Goal: Task Accomplishment & Management: Use online tool/utility

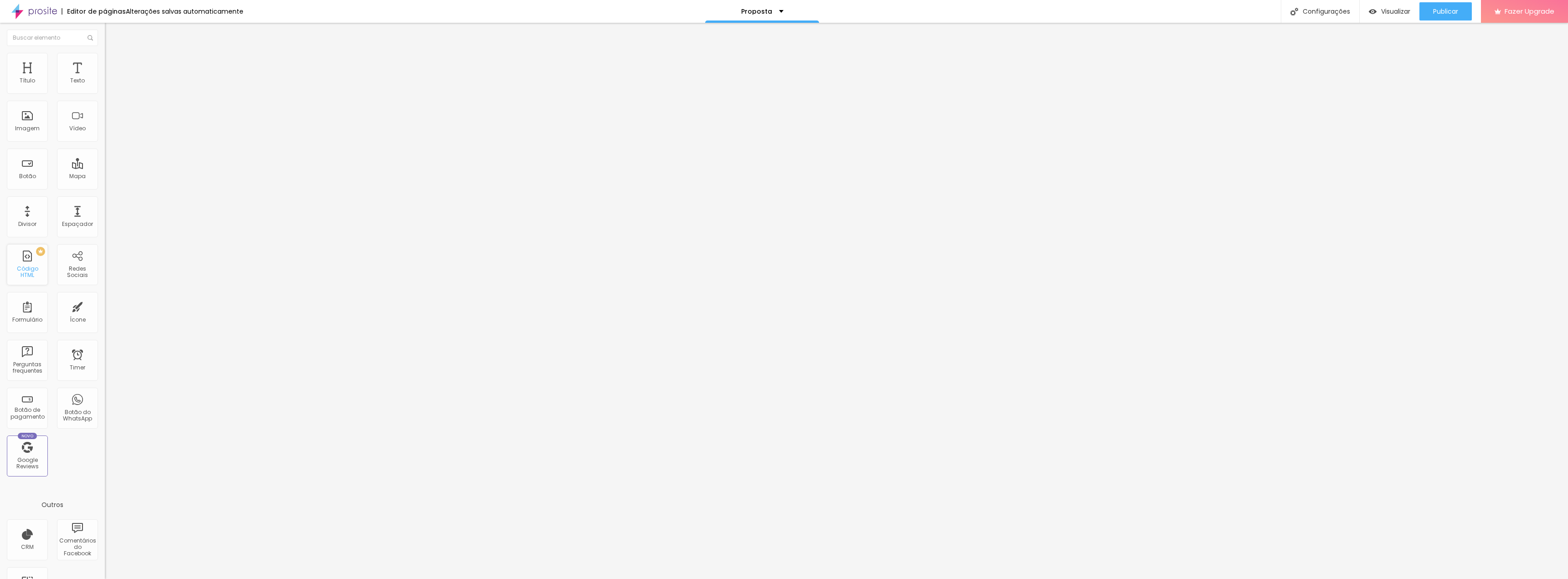
click at [33, 262] on div "PREMIUM Código HTML" at bounding box center [27, 264] width 41 height 41
click at [105, 128] on div at bounding box center [157, 114] width 105 height 70
click at [105, 53] on li "Avançado" at bounding box center [157, 57] width 105 height 9
type input "3"
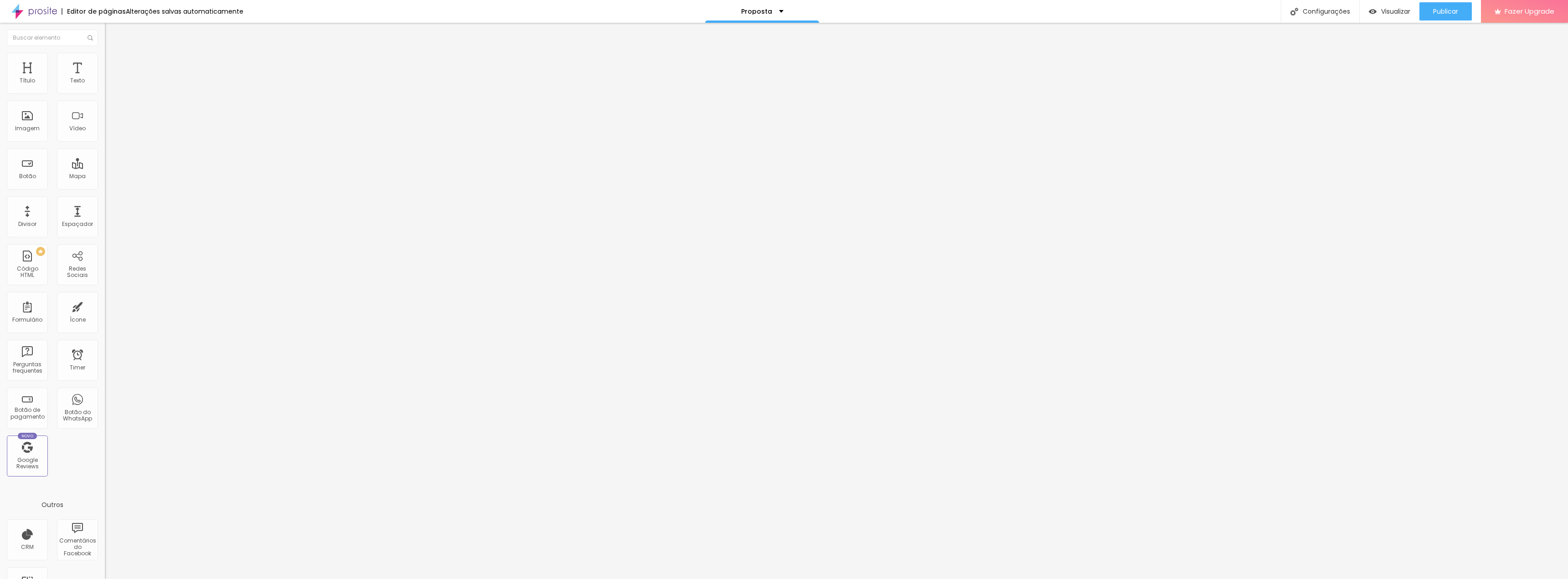
type input "3"
type input "4"
type input "5"
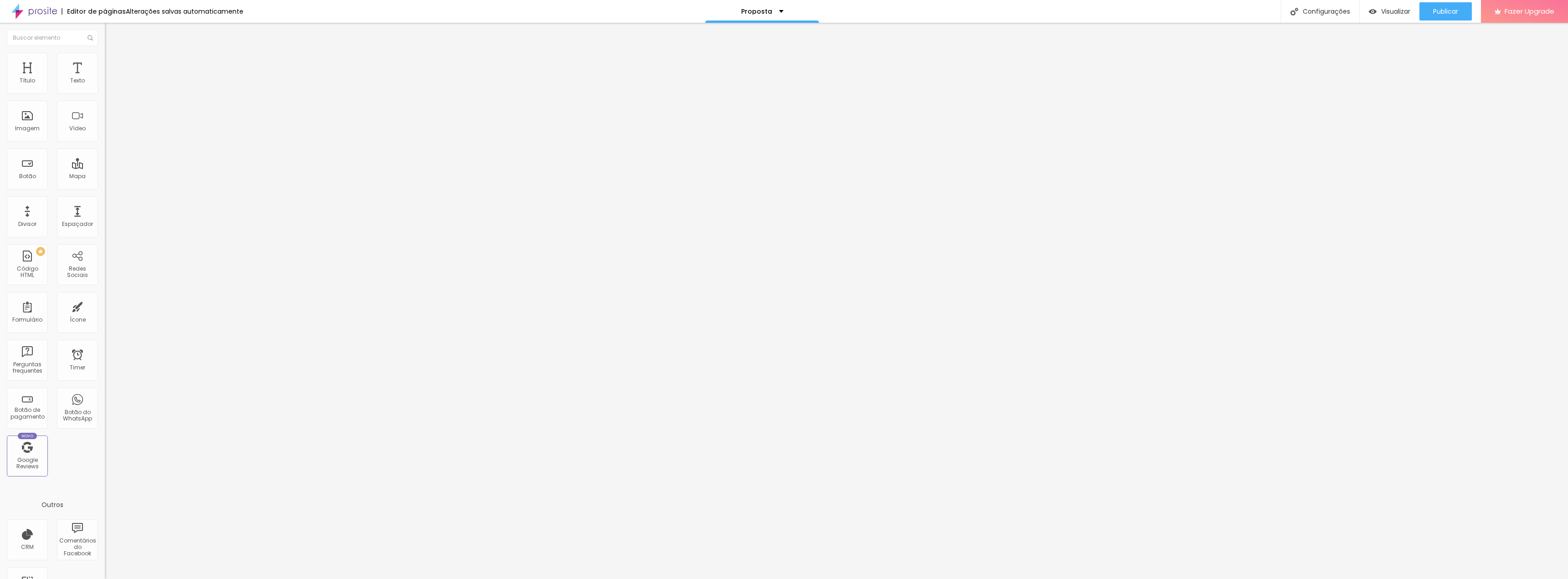
type input "6"
type input "7"
type input "9"
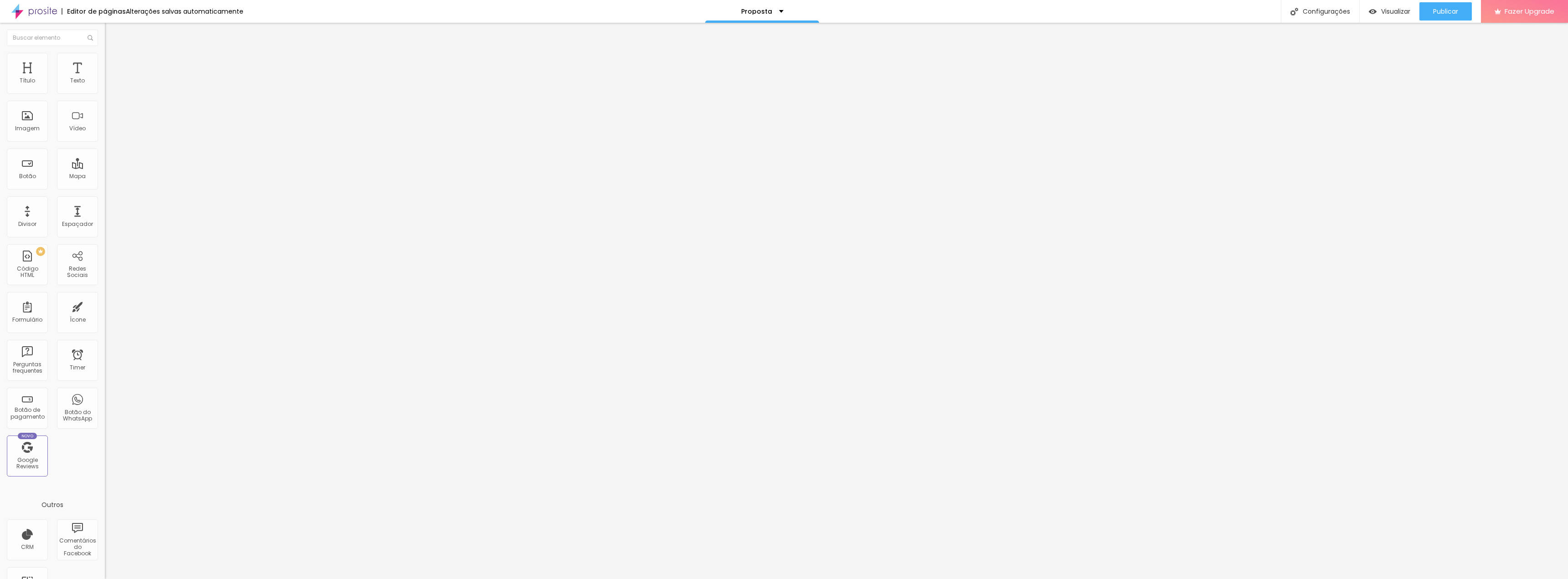
type input "9"
type input "11"
type input "12"
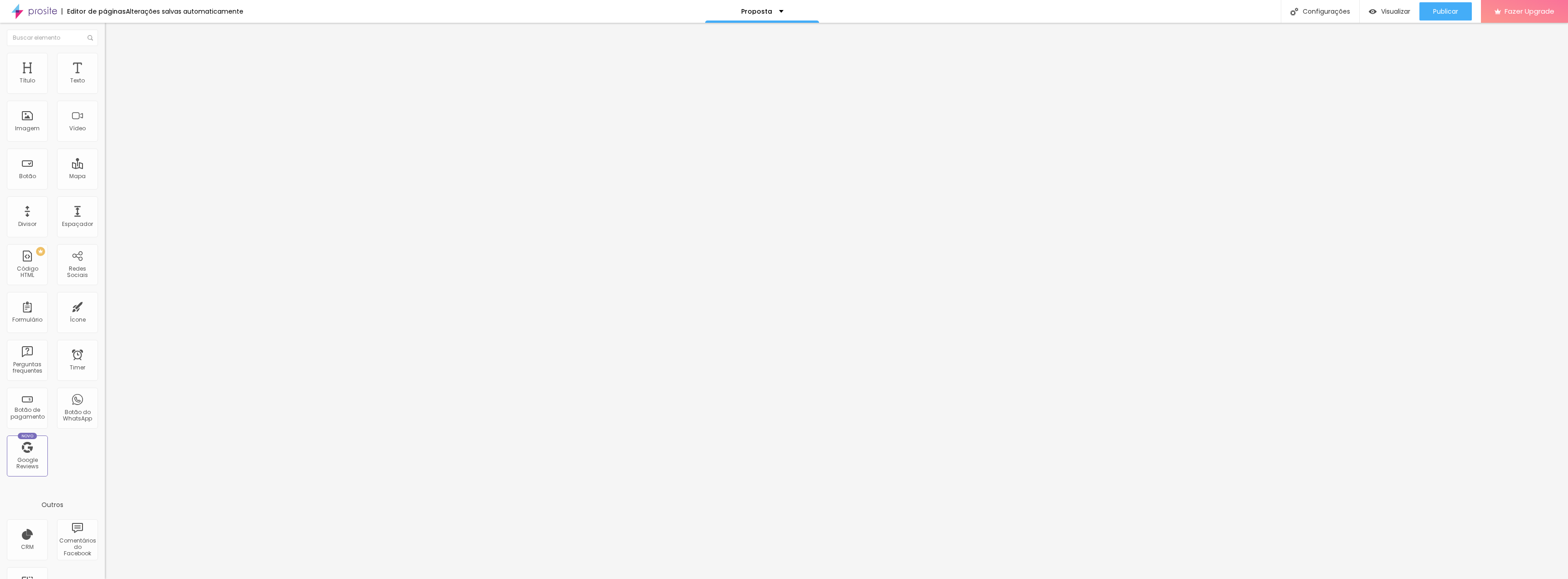
type input "15"
type input "18"
type input "21"
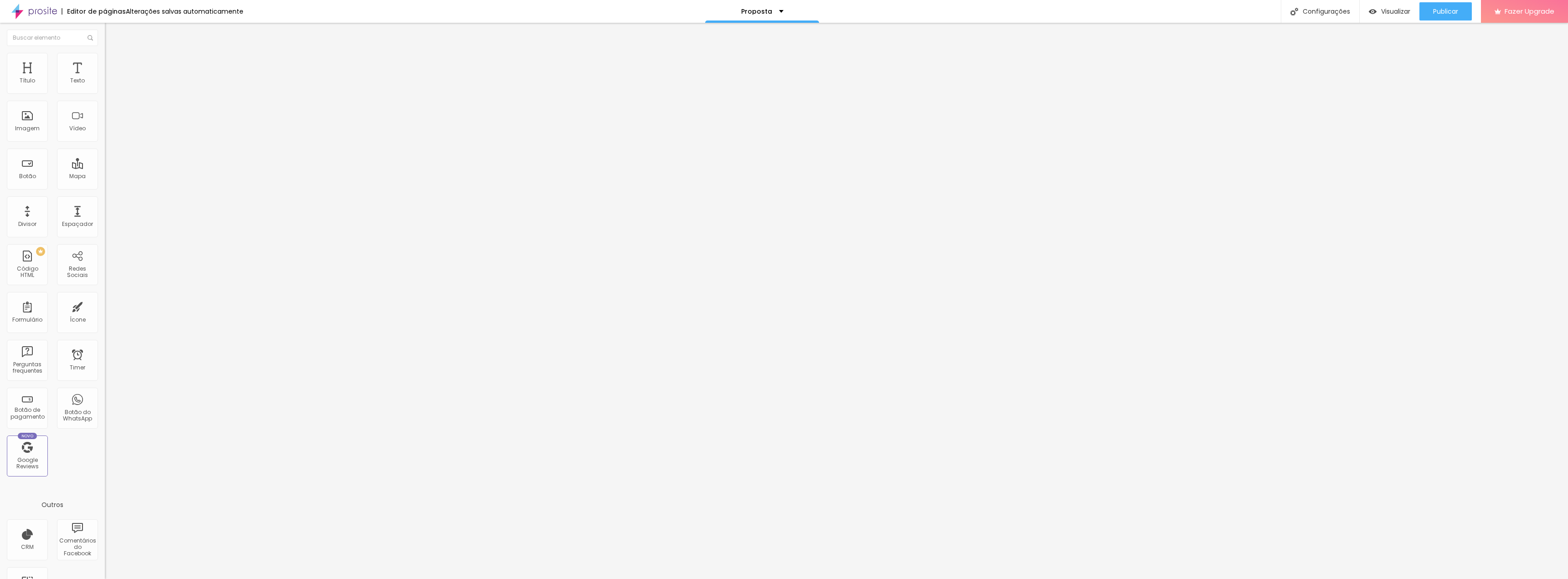
type input "21"
type input "26"
type input "30"
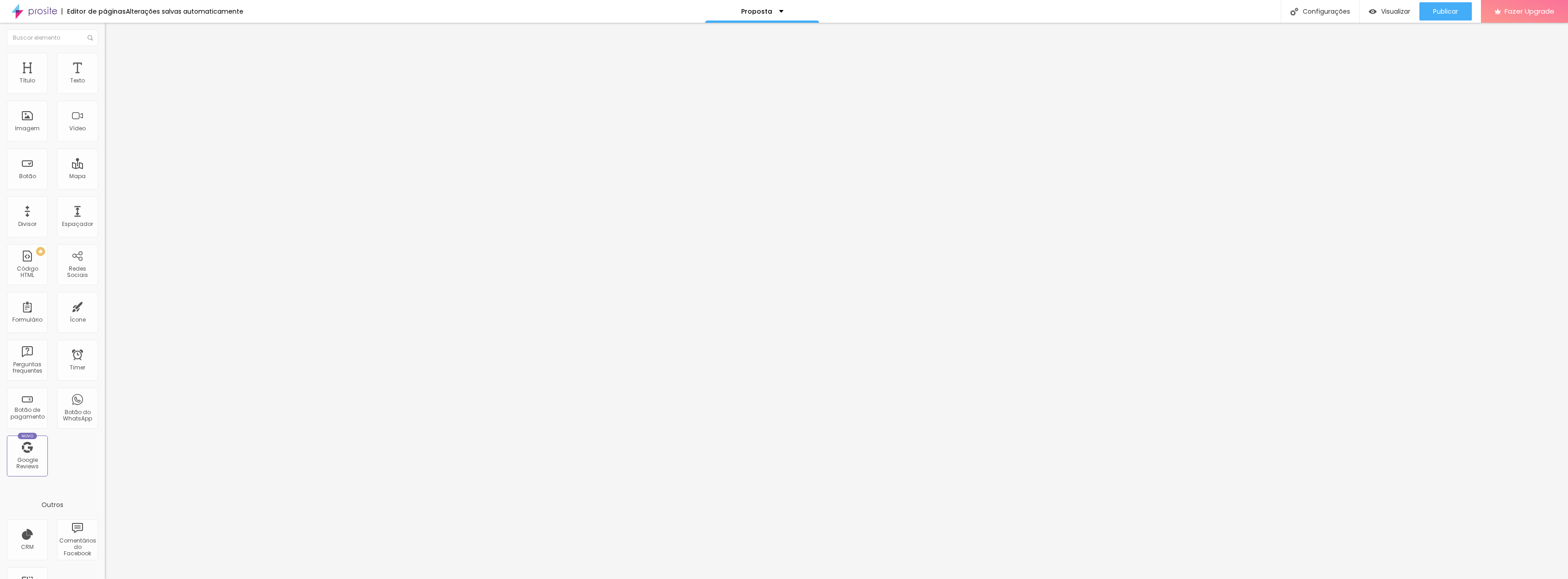
type input "36"
type input "43"
type input "49"
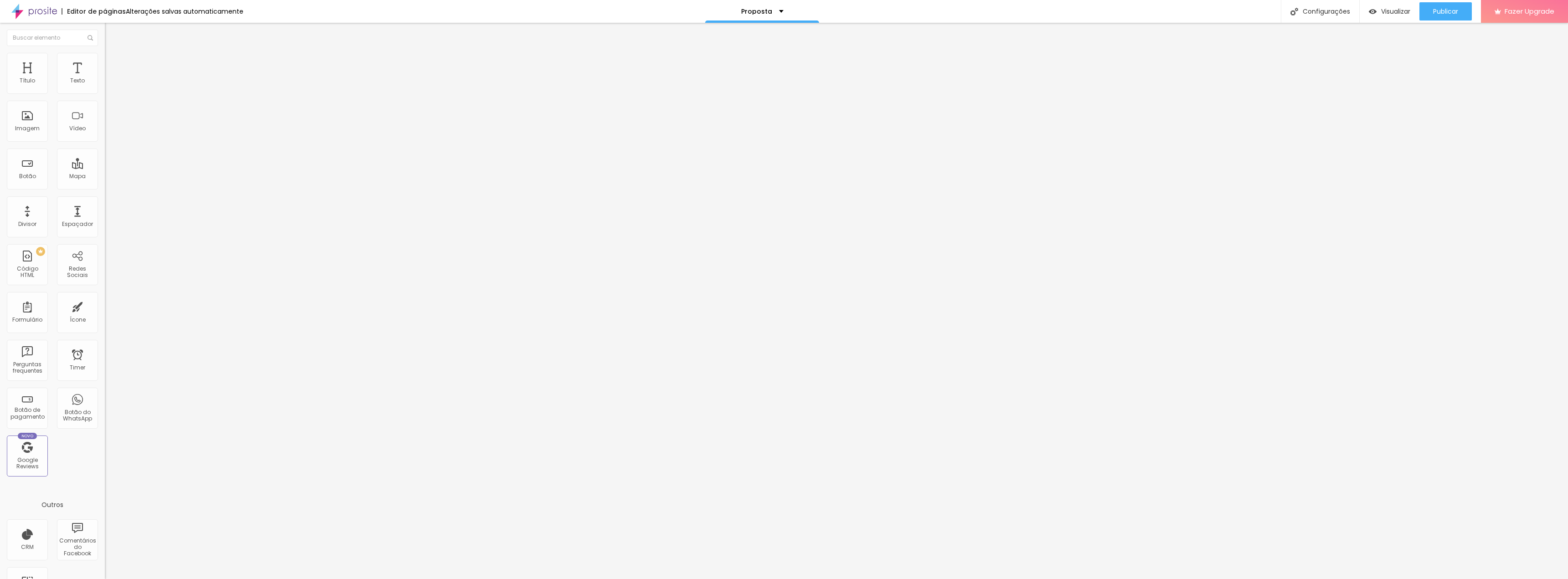
type input "49"
type input "57"
type input "64"
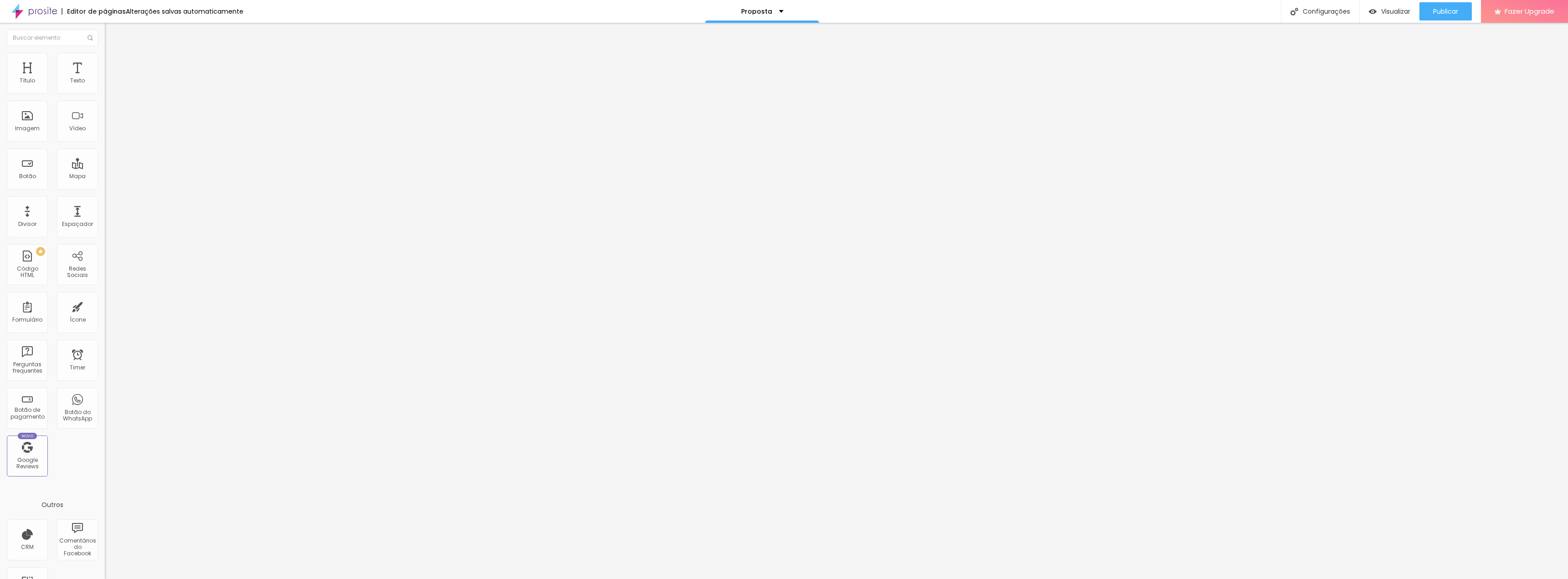
type input "72"
type input "79"
type input "87"
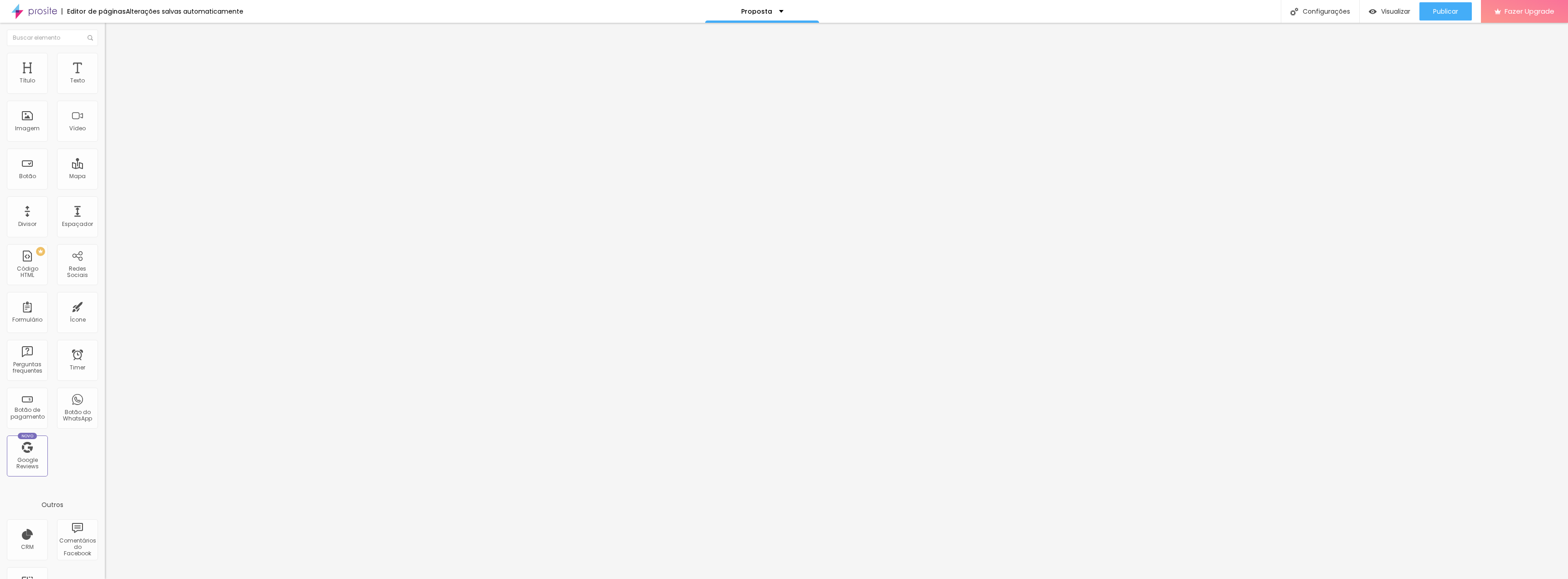
type input "87"
type input "95"
type input "100"
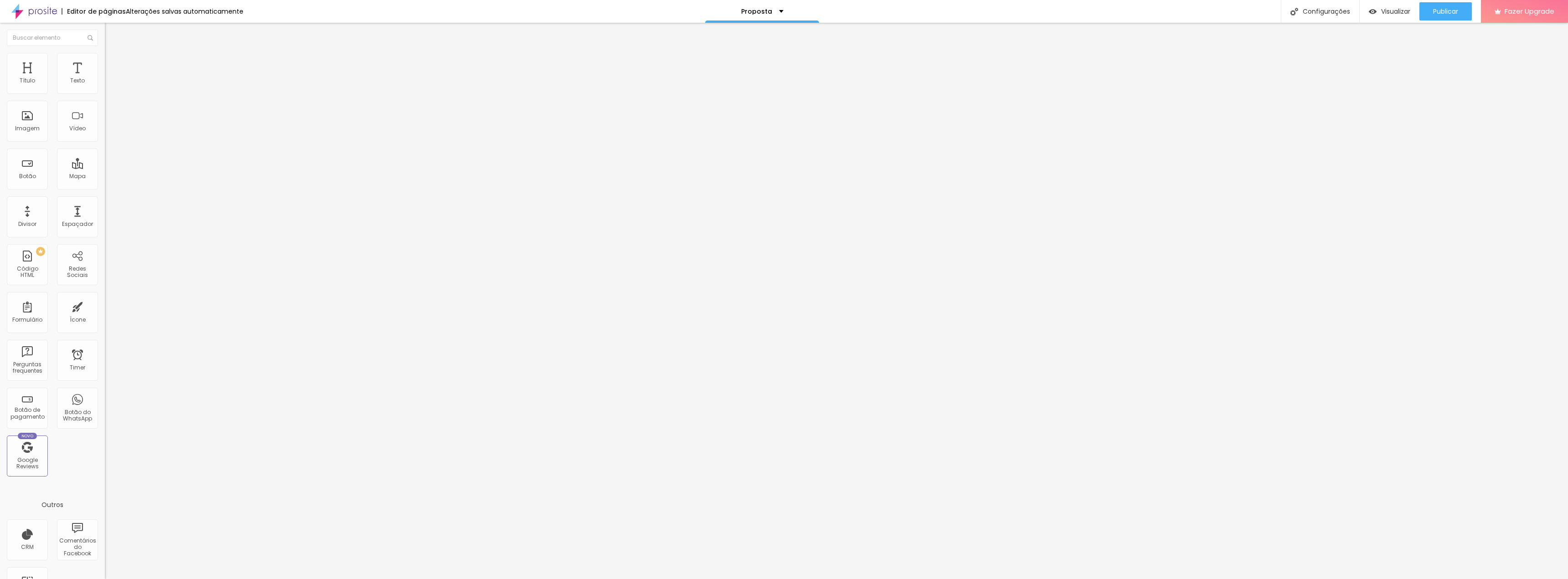
type input "99"
type input "86"
type input "63"
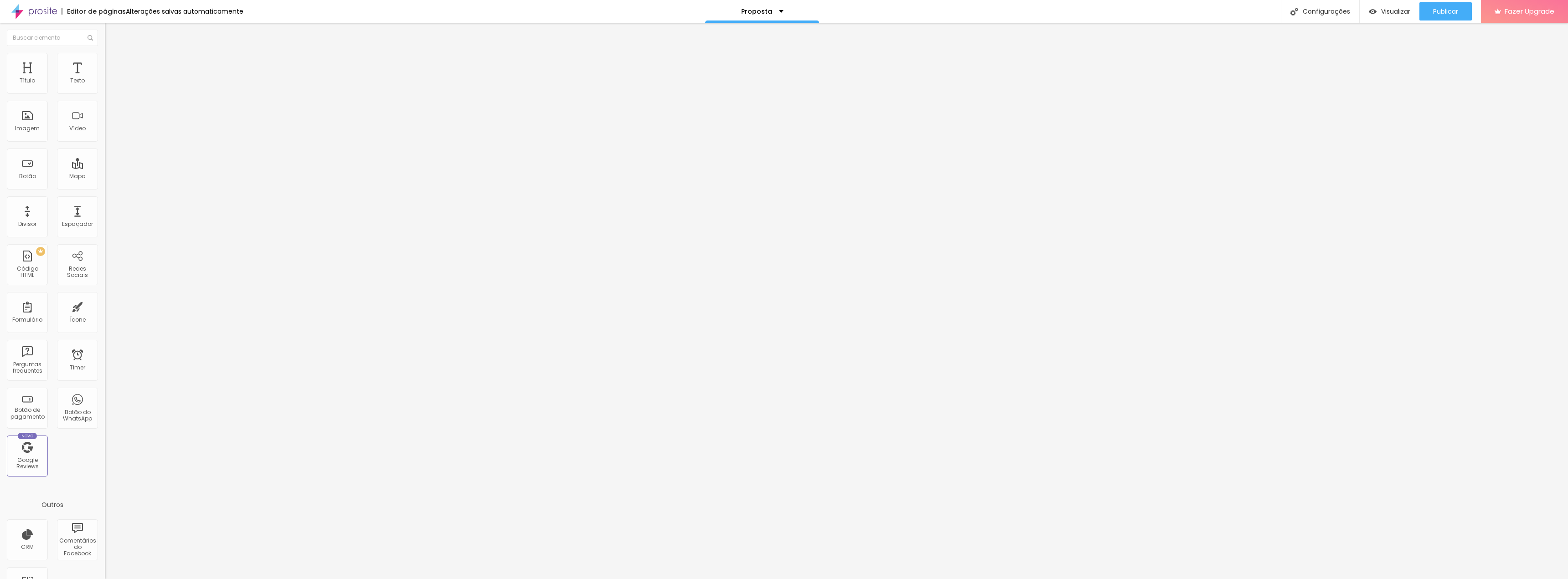
type input "63"
type input "40"
type input "14"
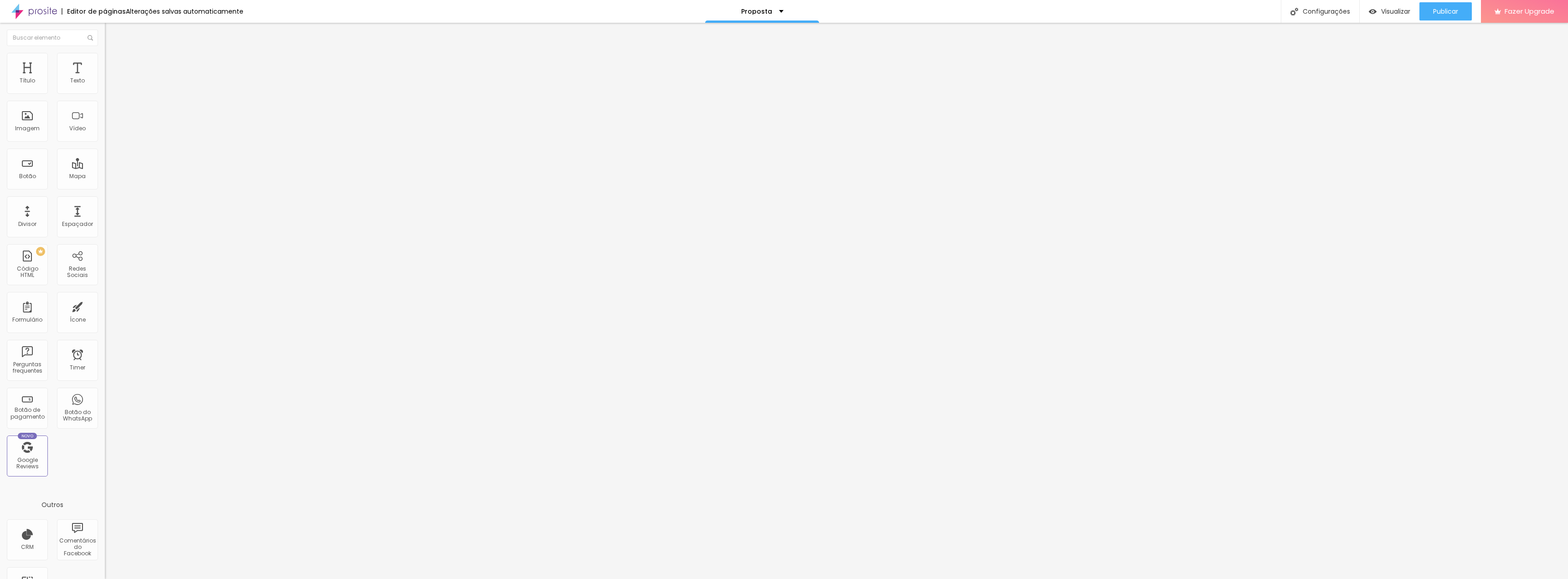
type input "0"
drag, startPoint x: 23, startPoint y: 90, endPoint x: 0, endPoint y: 98, distance: 24.4
click at [105, 168] on input "range" at bounding box center [134, 172] width 59 height 7
type input "2"
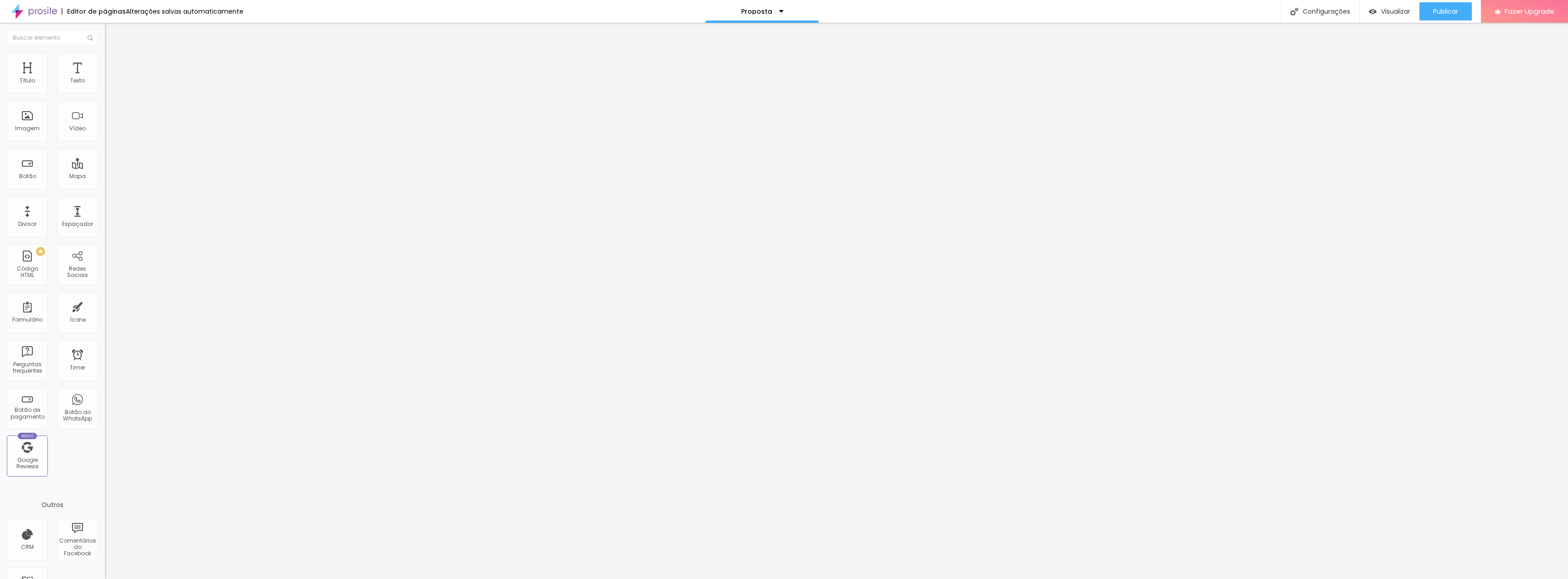
type input "2"
type input "3"
type input "5"
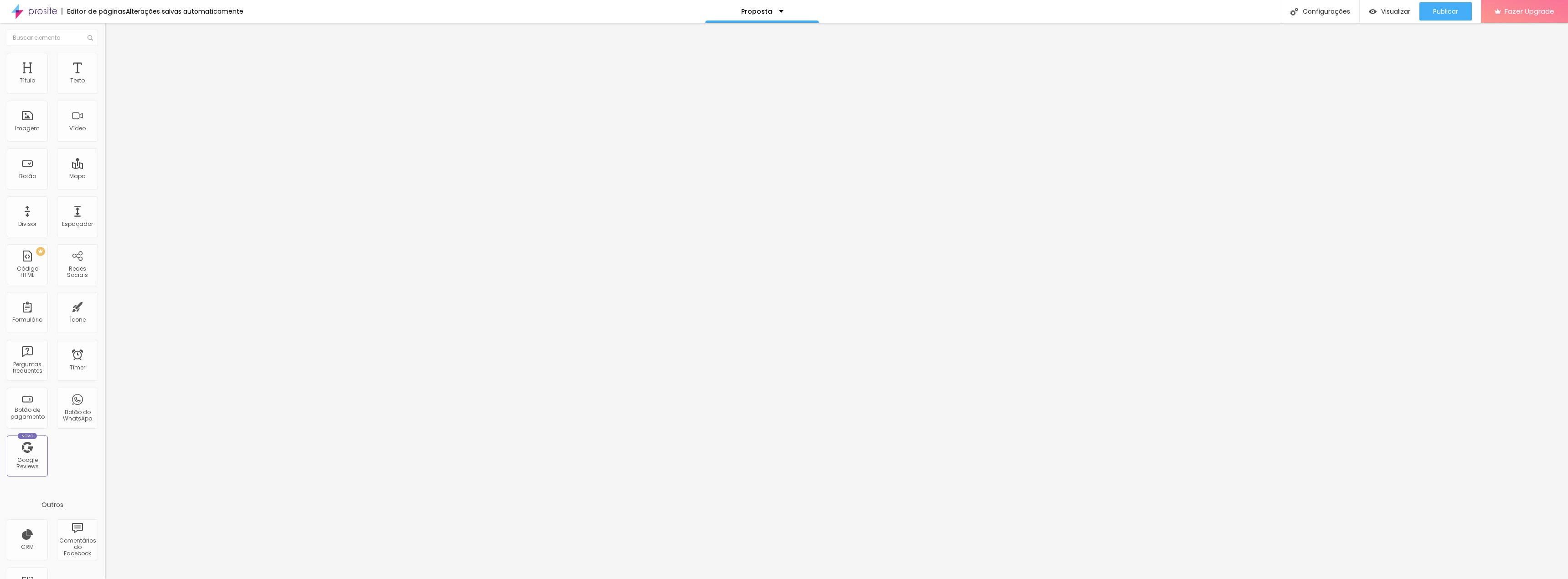
type input "7"
type input "10"
type input "14"
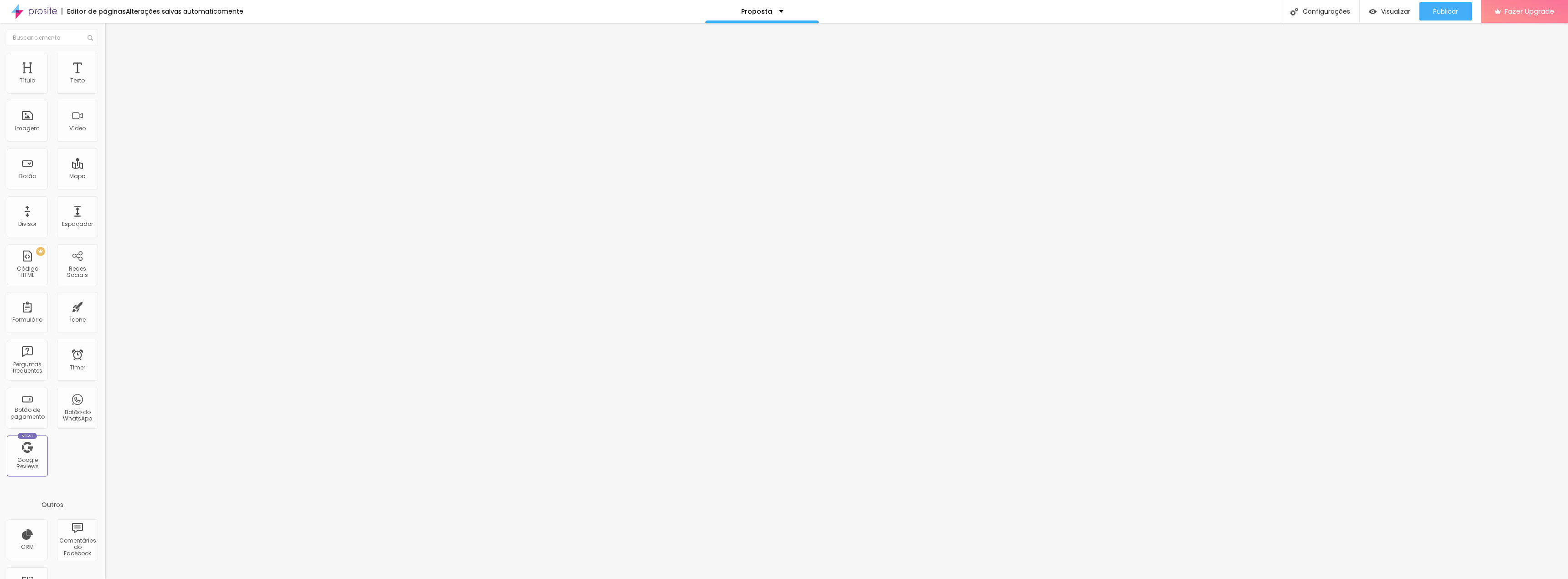
type input "14"
type input "17"
type input "22"
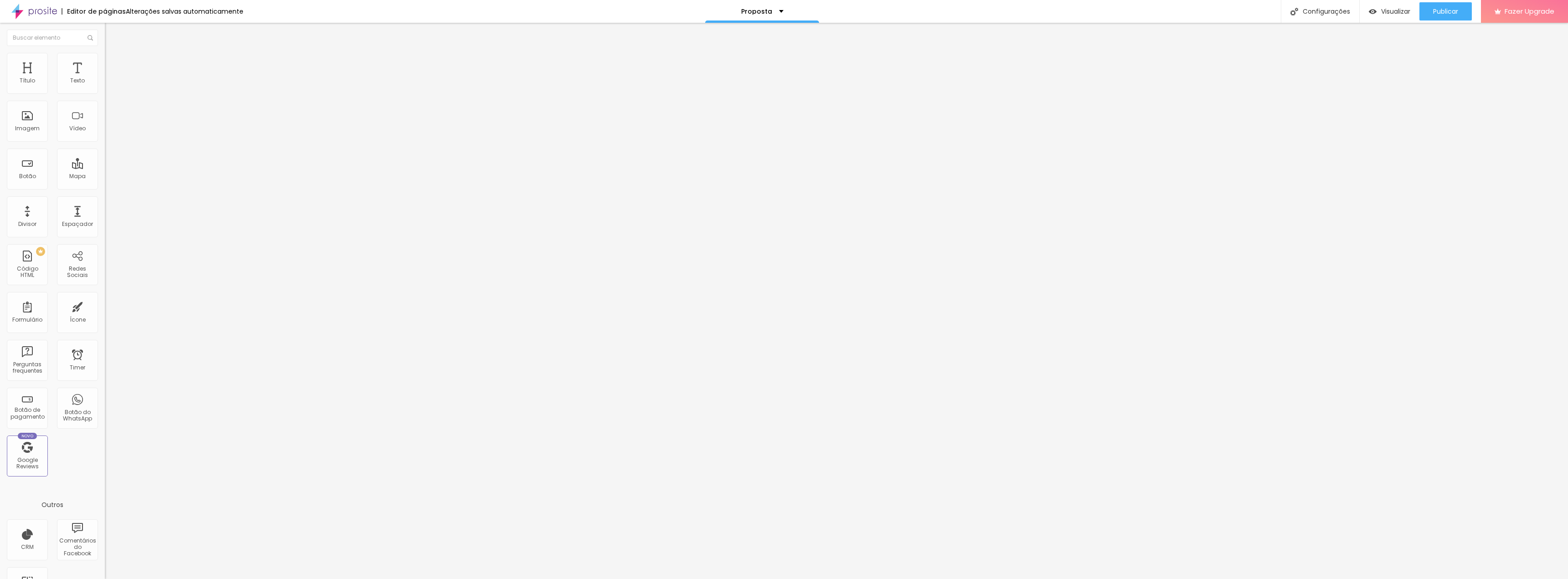
type input "28"
type input "35"
type input "41"
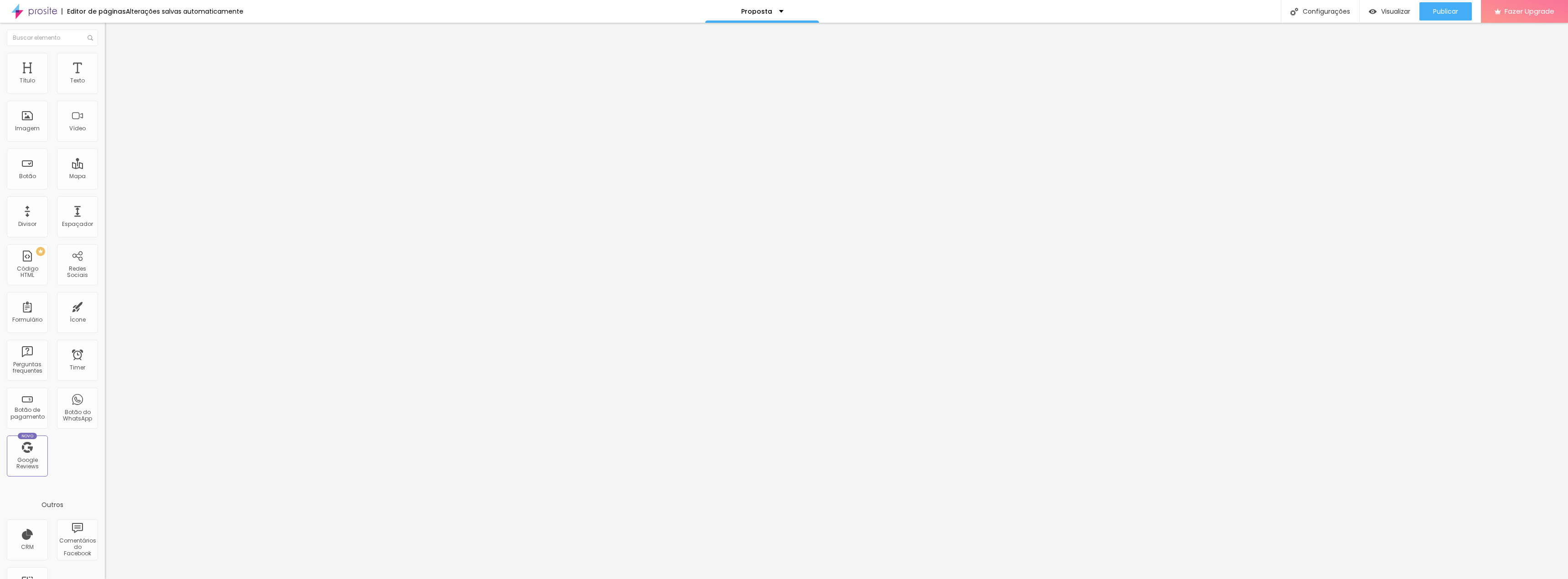
type input "41"
type input "49"
type input "63"
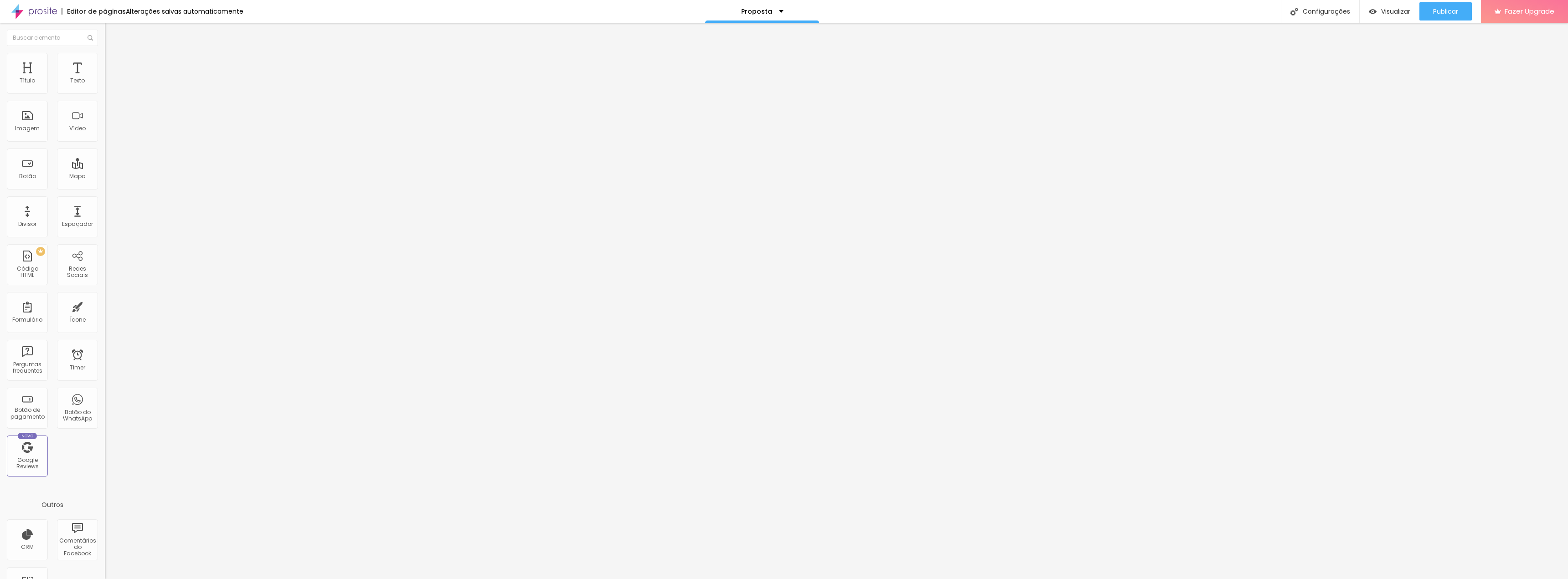
type input "72"
type input "80"
type input "88"
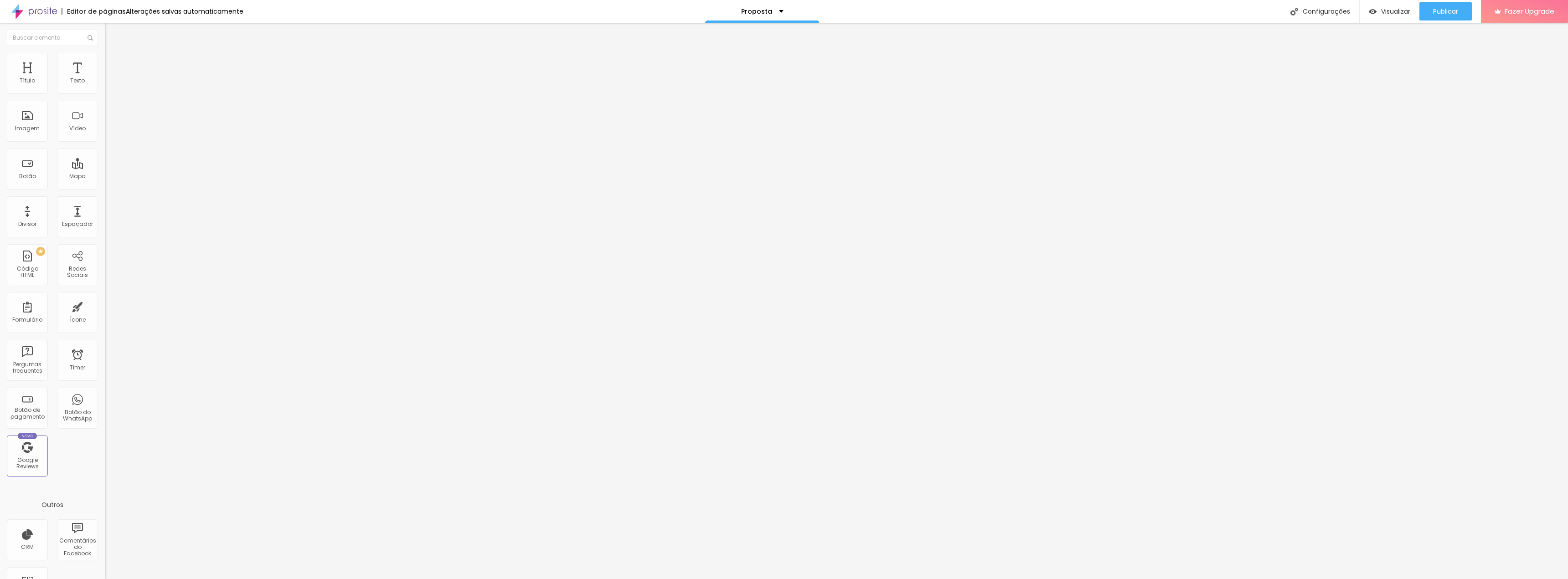
type input "88"
type input "95"
type input "100"
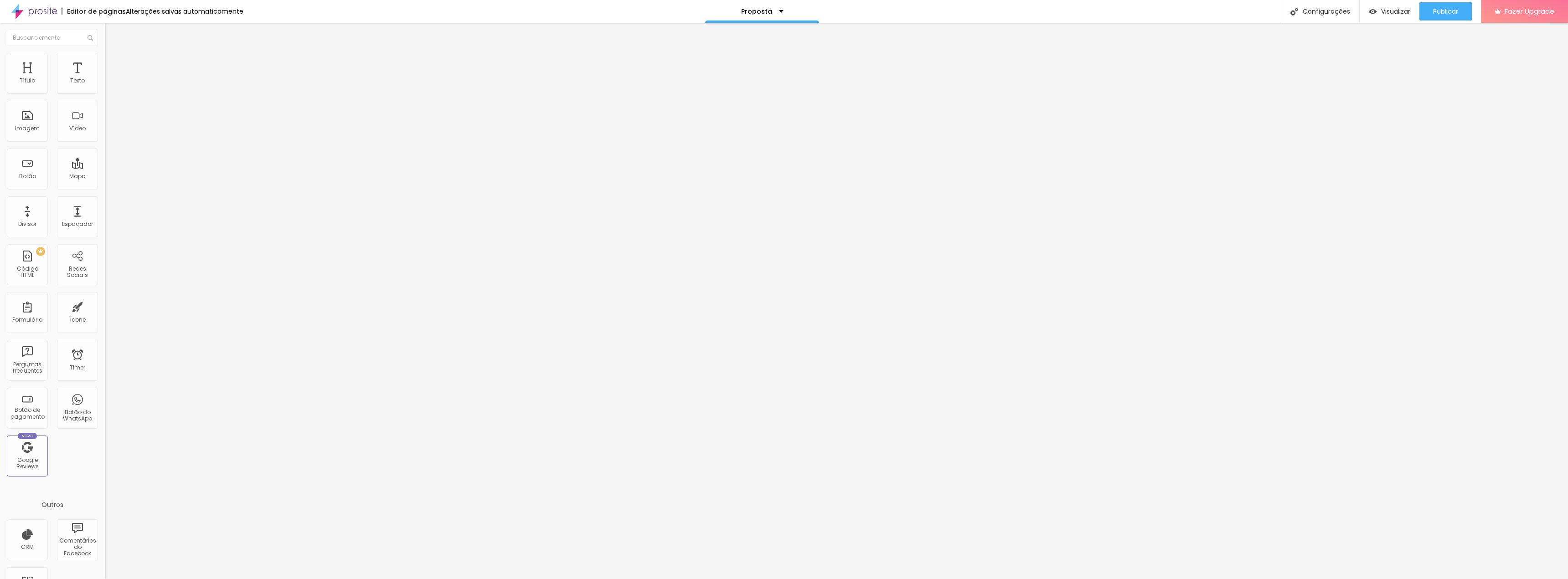
type input "87"
type input "72"
type input "53"
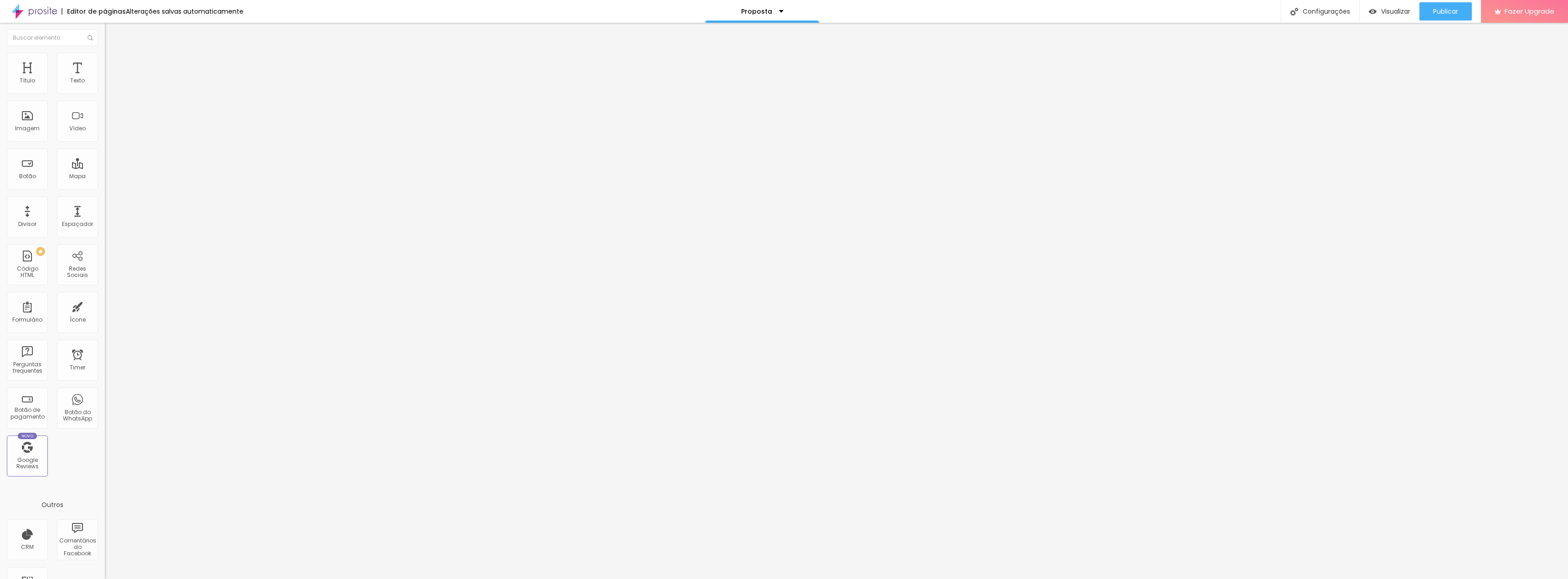
type input "53"
type input "34"
type input "16"
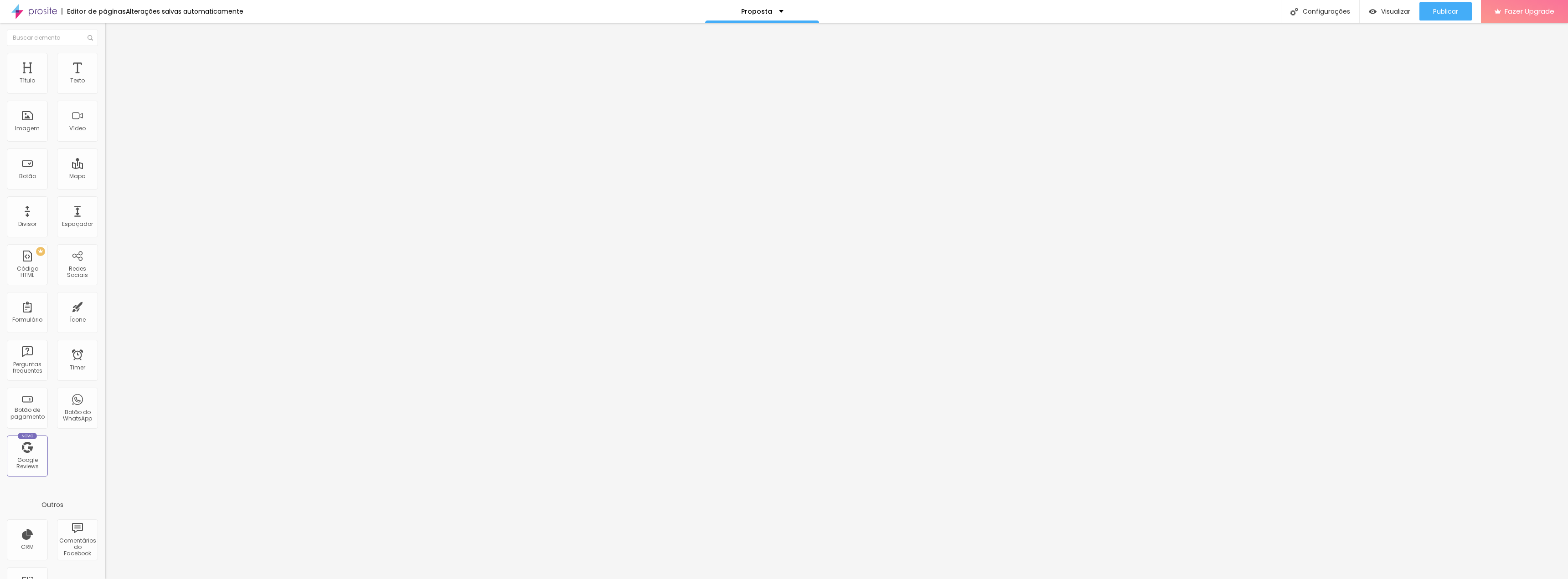
type input "0"
type input "1"
type input "10"
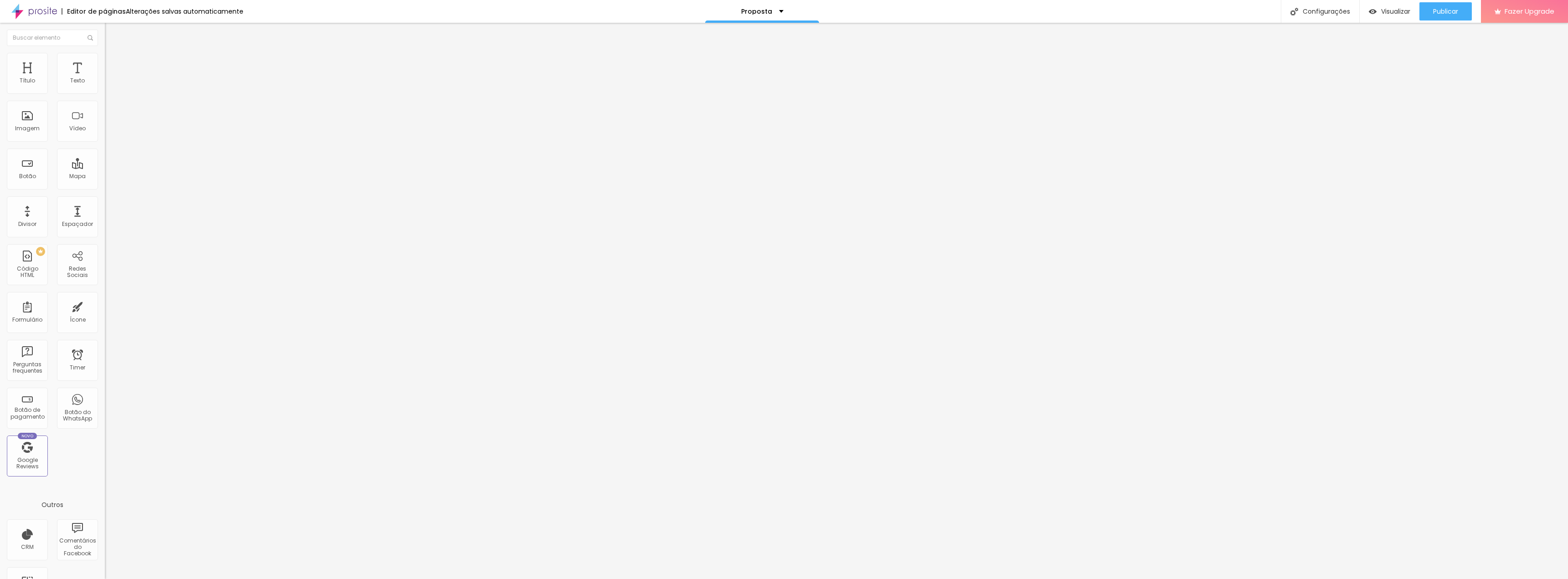
type input "10"
type input "23"
type input "34"
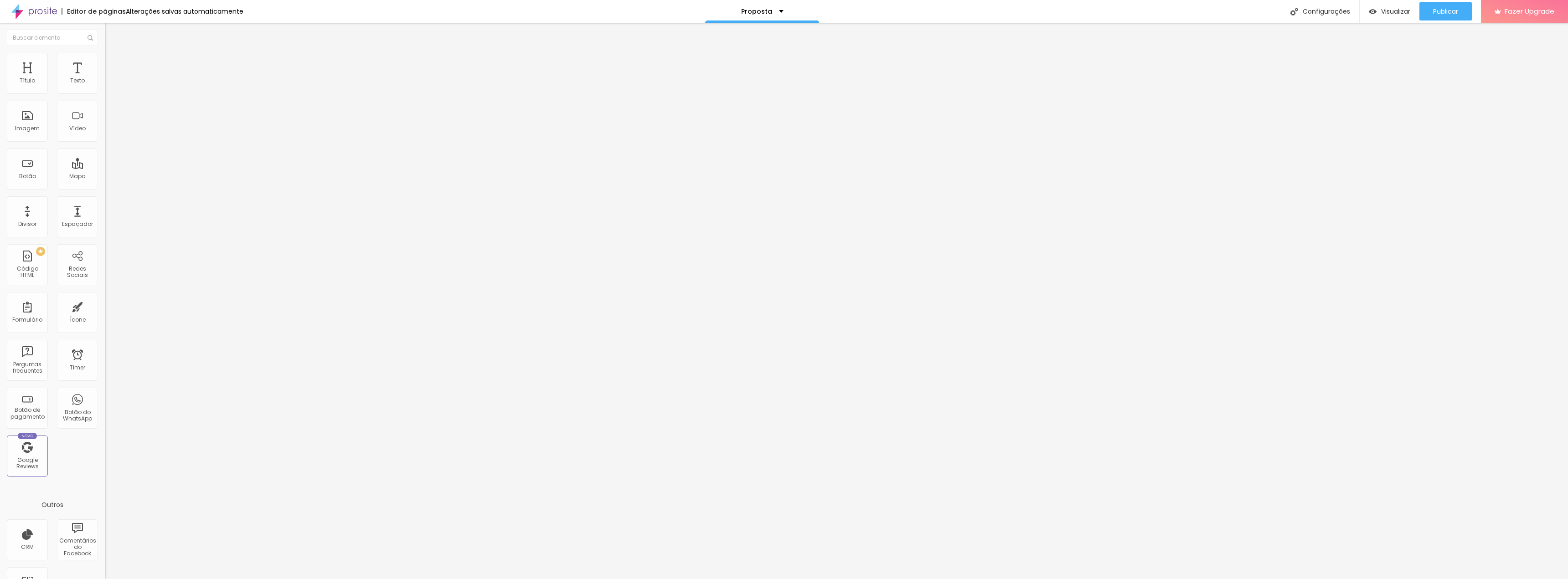
type input "44"
type input "56"
type input "67"
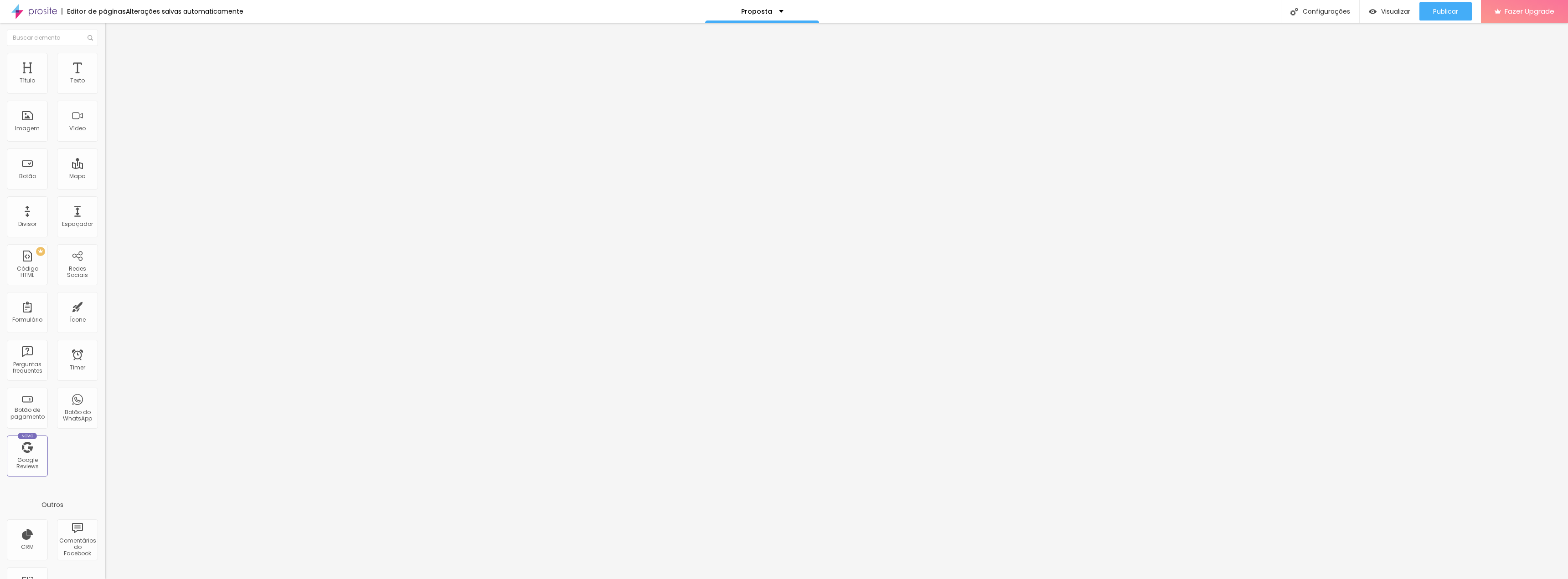
type input "67"
type input "77"
type input "88"
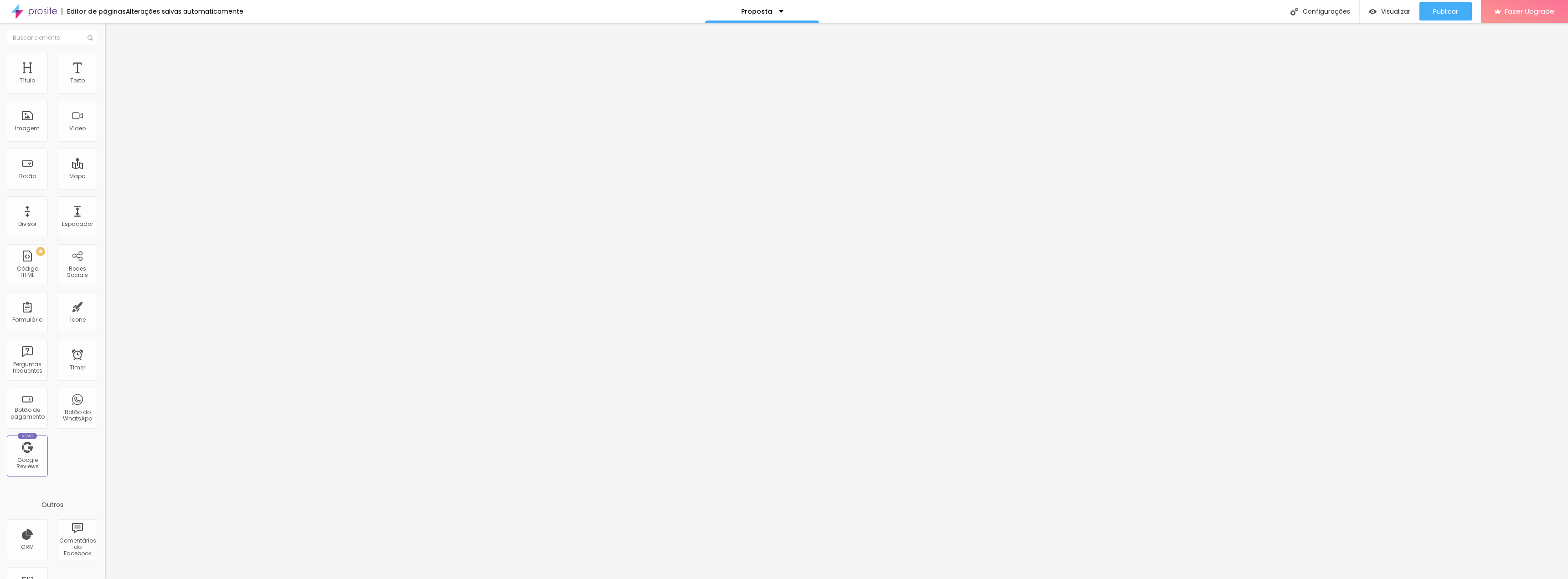
type input "100"
type input "86"
type input "65"
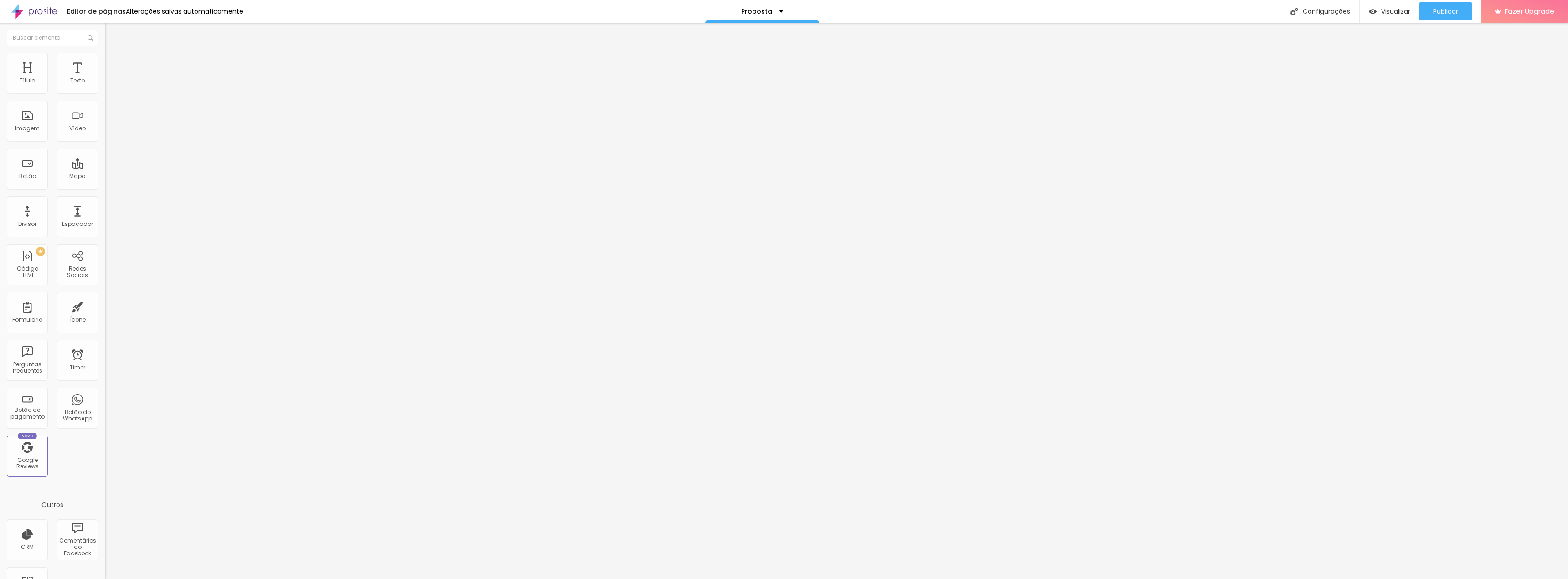
type input "65"
type input "52"
type input "38"
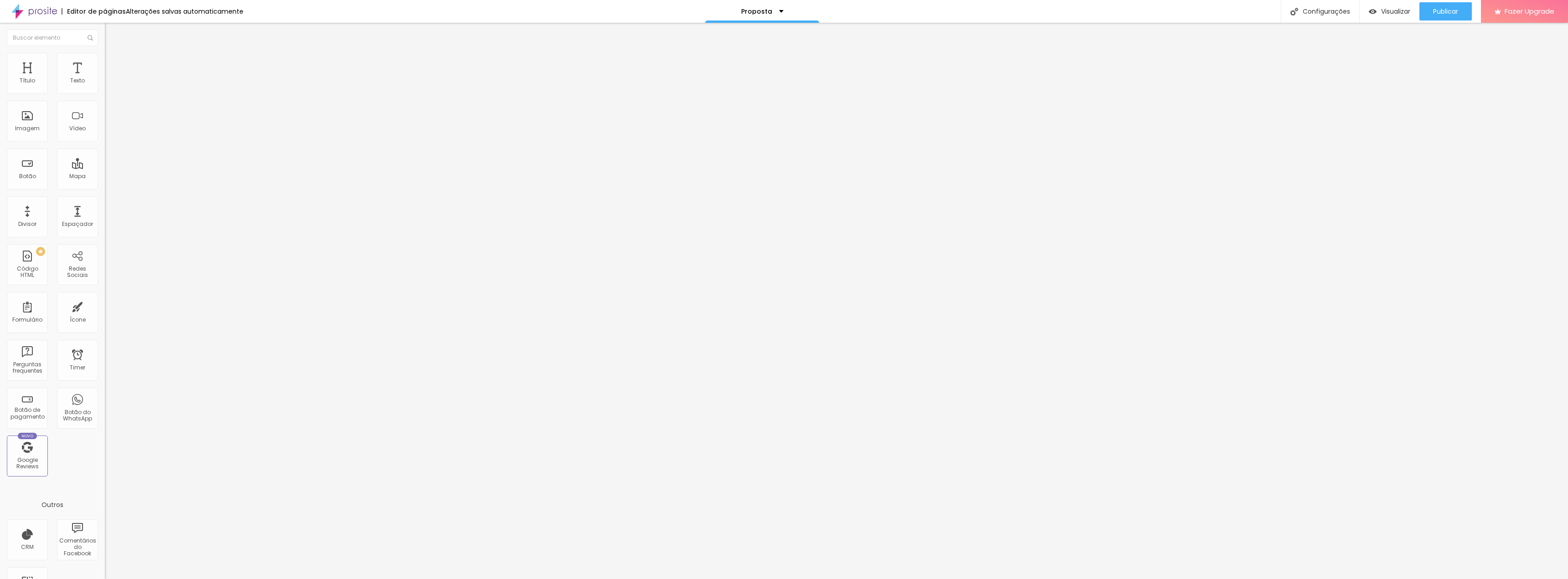
type input "27"
type input "16"
type input "5"
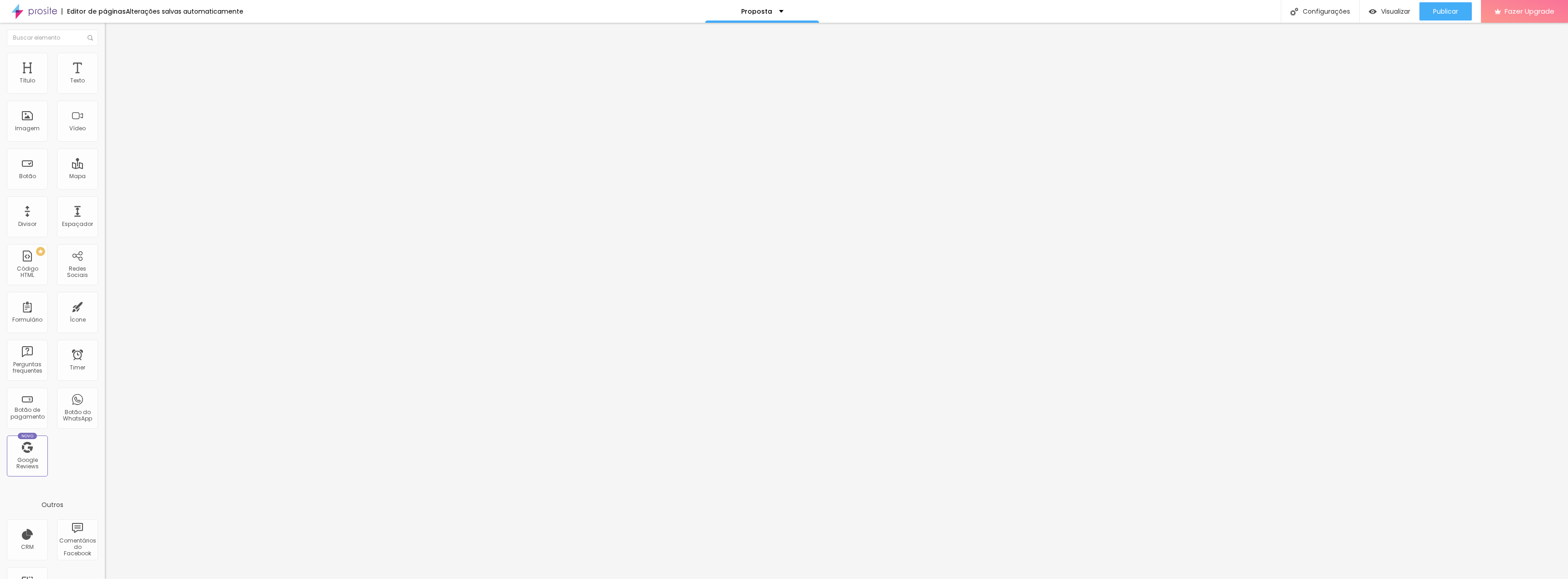
type input "5"
type input "0"
drag, startPoint x: 44, startPoint y: 108, endPoint x: 0, endPoint y: 113, distance: 44.3
click at [105, 296] on input "range" at bounding box center [134, 300] width 59 height 7
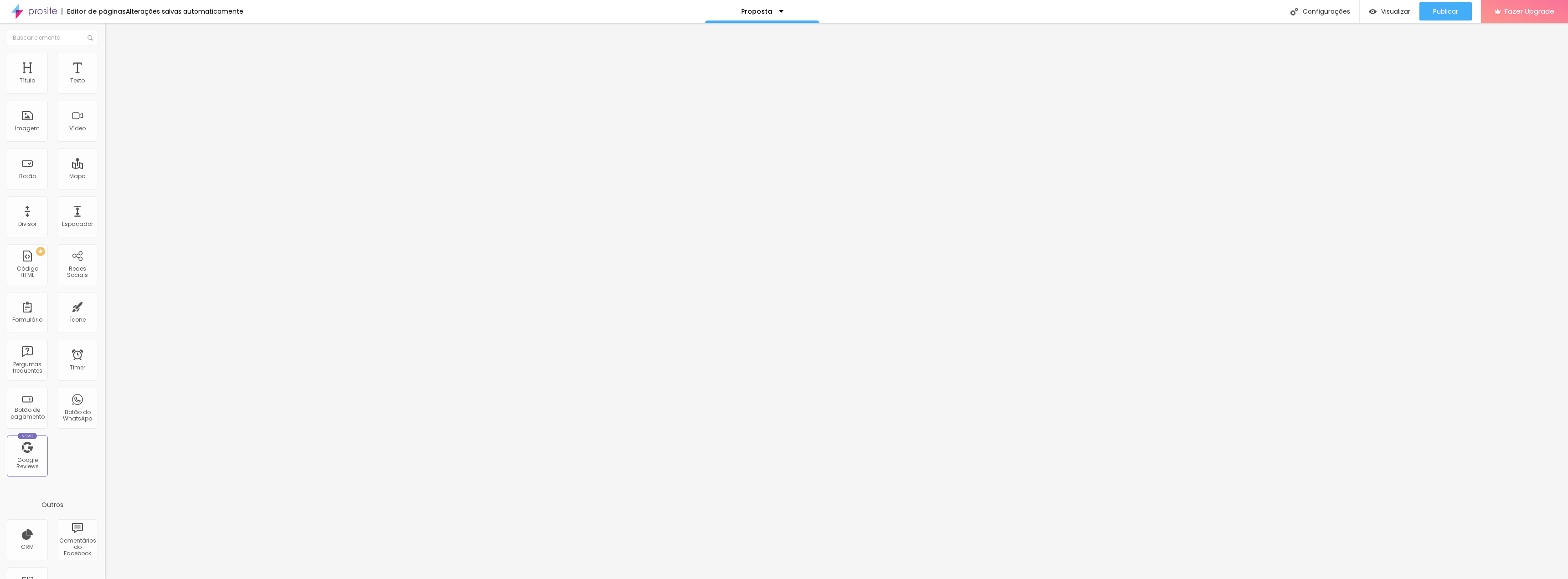
click at [111, 30] on img "button" at bounding box center [115, 33] width 7 height 7
drag, startPoint x: 40, startPoint y: 9, endPoint x: 104, endPoint y: 39, distance: 70.7
click at [41, 9] on img at bounding box center [34, 11] width 46 height 23
click at [572, 193] on div at bounding box center [836, 300] width 1463 height 556
click at [105, 55] on li "Avançado" at bounding box center [157, 57] width 105 height 9
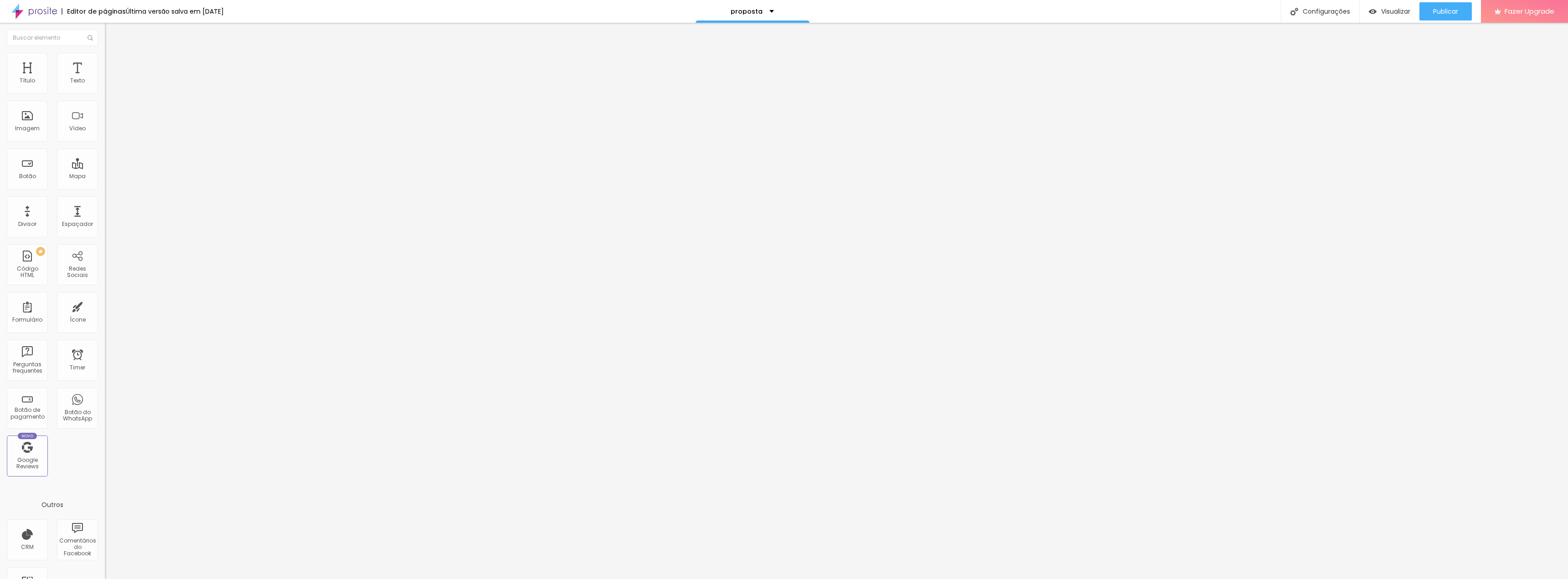
click at [105, 53] on li "Conteúdo" at bounding box center [157, 48] width 105 height 9
click at [105, 103] on div "< iframe src = "[URL][DOMAIN_NAME]" style = "width: 800px; max-width: 100%; hei…" at bounding box center [407, 111] width 605 height 63
click at [105, 78] on img at bounding box center [107, 75] width 5 height 5
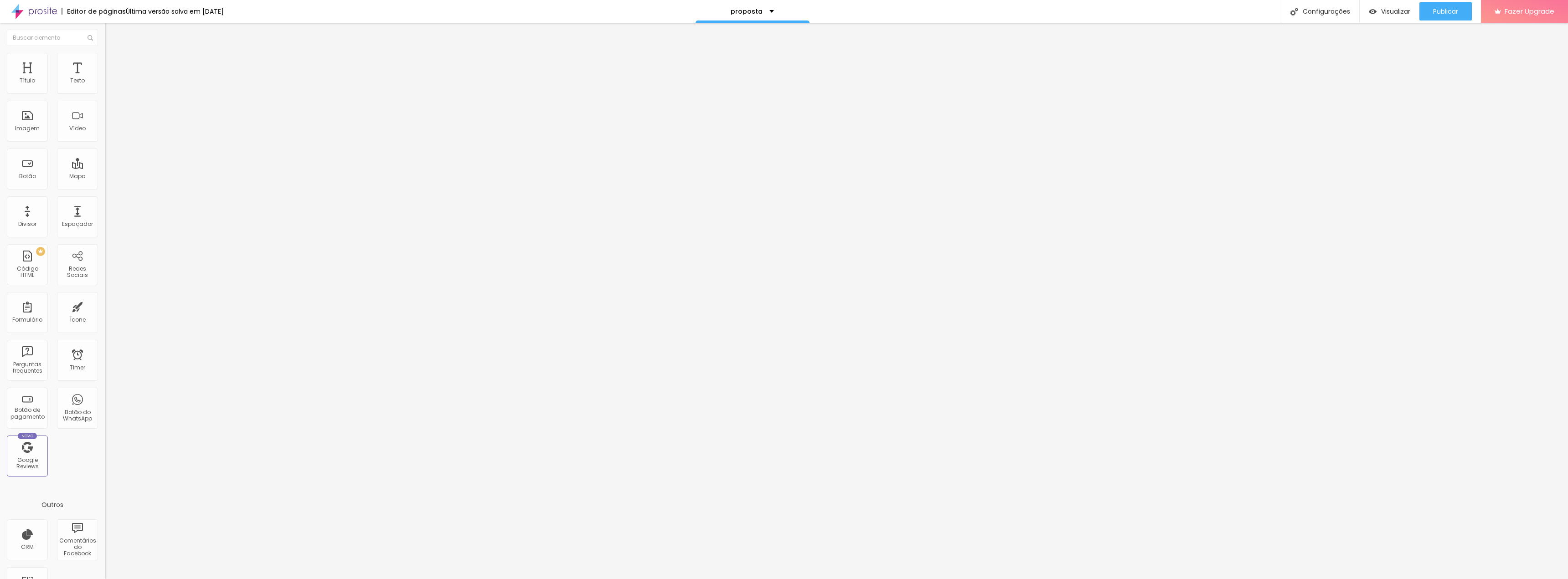
click at [950, 578] on div at bounding box center [784, 588] width 1568 height 8
click at [105, 53] on img at bounding box center [108, 57] width 8 height 8
click at [105, 62] on img at bounding box center [108, 66] width 8 height 8
click at [105, 56] on img at bounding box center [108, 57] width 8 height 8
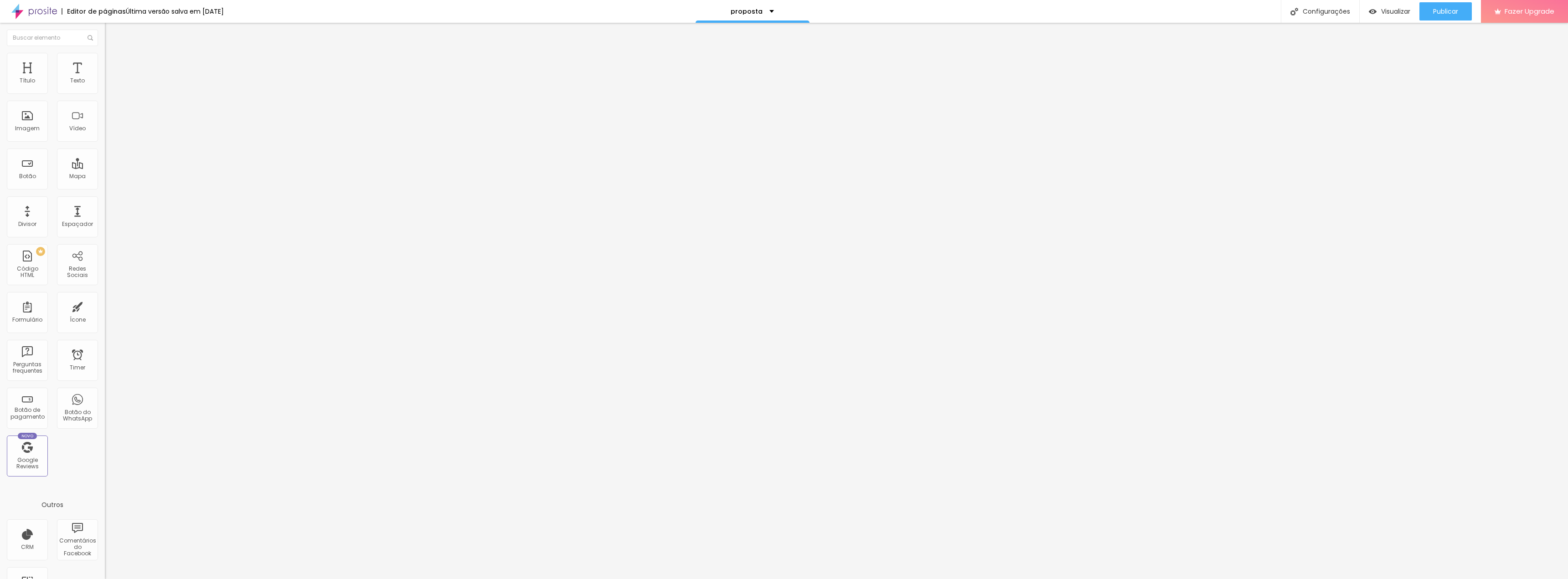
click at [33, 10] on img at bounding box center [34, 11] width 46 height 23
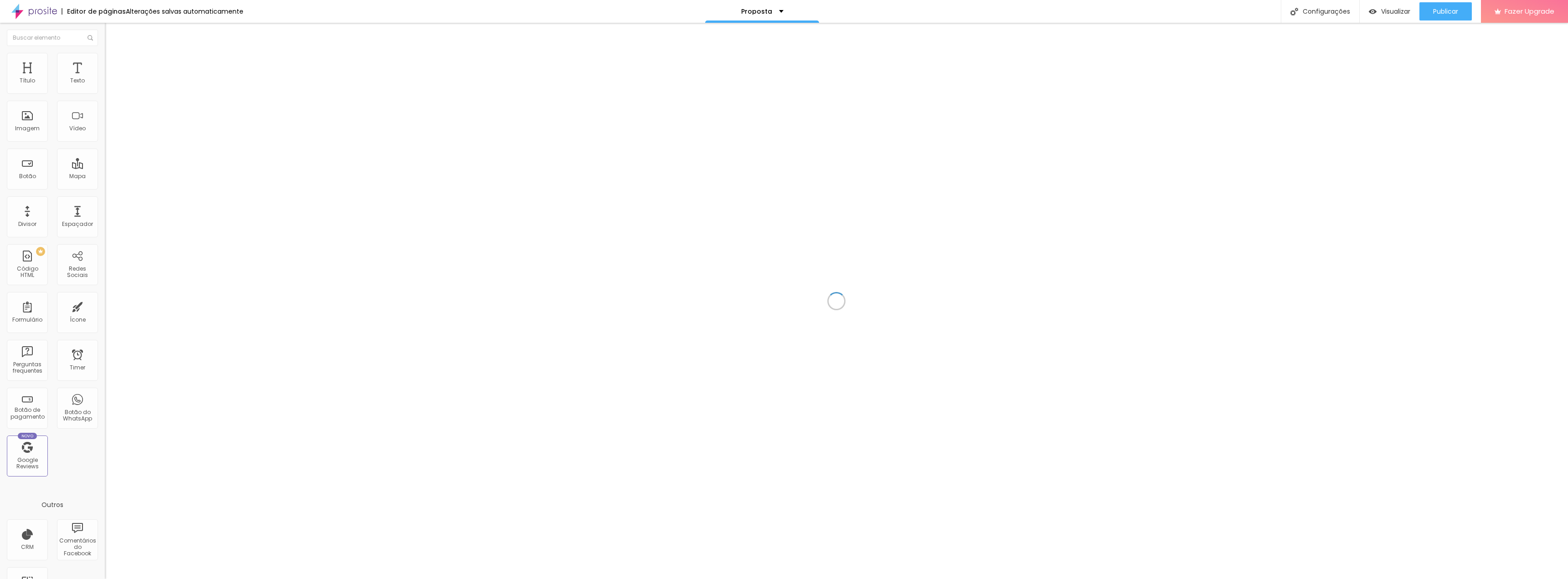
click at [164, 46] on div at bounding box center [836, 300] width 1463 height 556
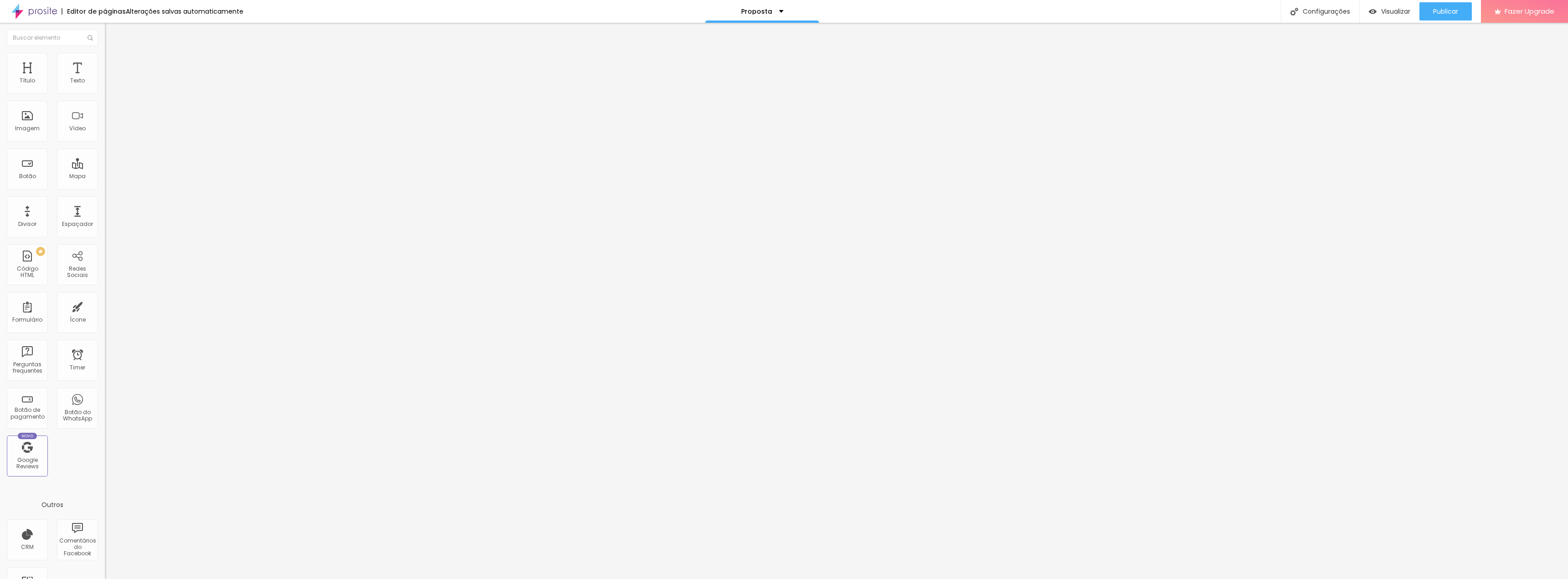
click at [105, 78] on img at bounding box center [107, 75] width 5 height 5
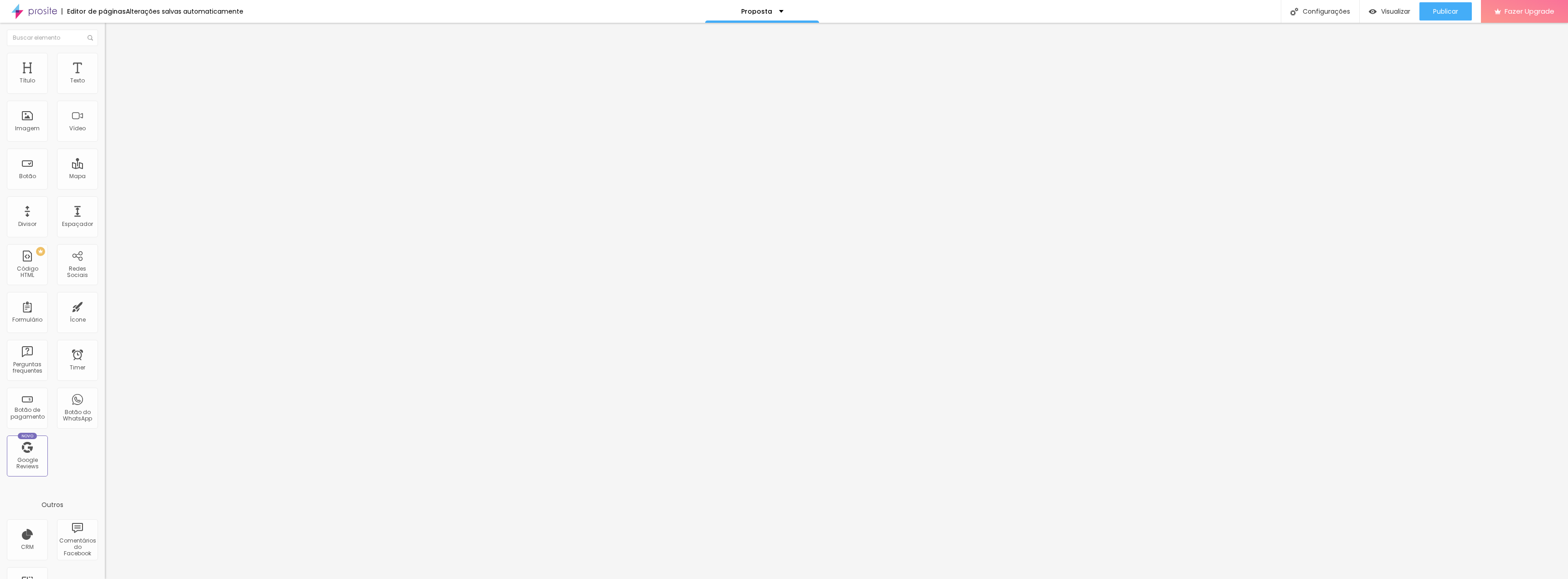
drag, startPoint x: 68, startPoint y: 55, endPoint x: 80, endPoint y: 68, distance: 17.7
click at [105, 55] on li "Avançado" at bounding box center [157, 57] width 105 height 9
type input "7"
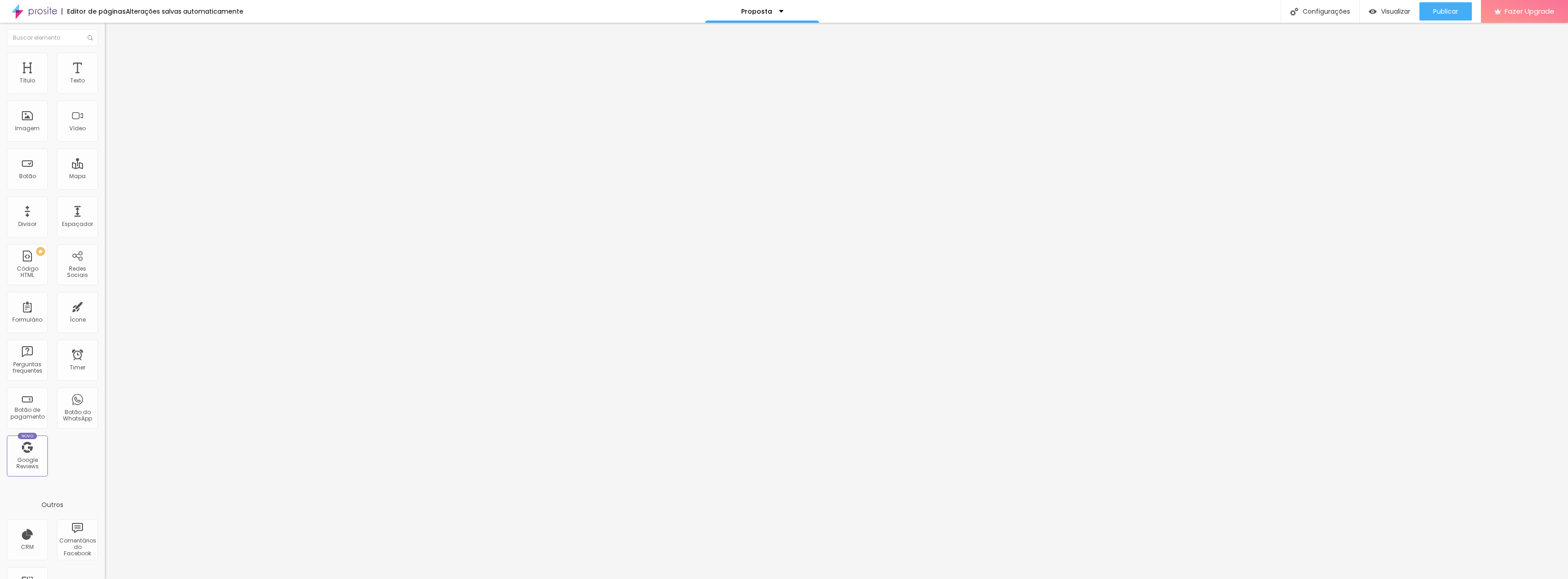
type input "8"
type input "10"
type input "12"
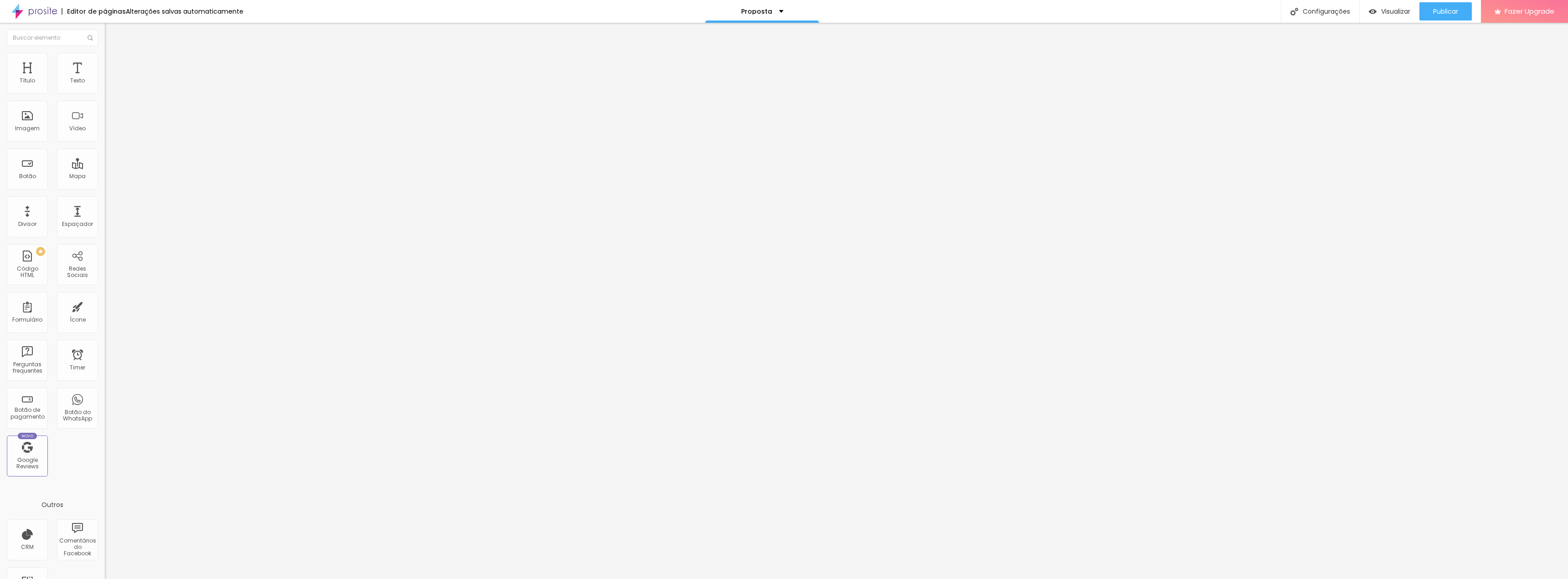
type input "12"
type input "13"
type input "15"
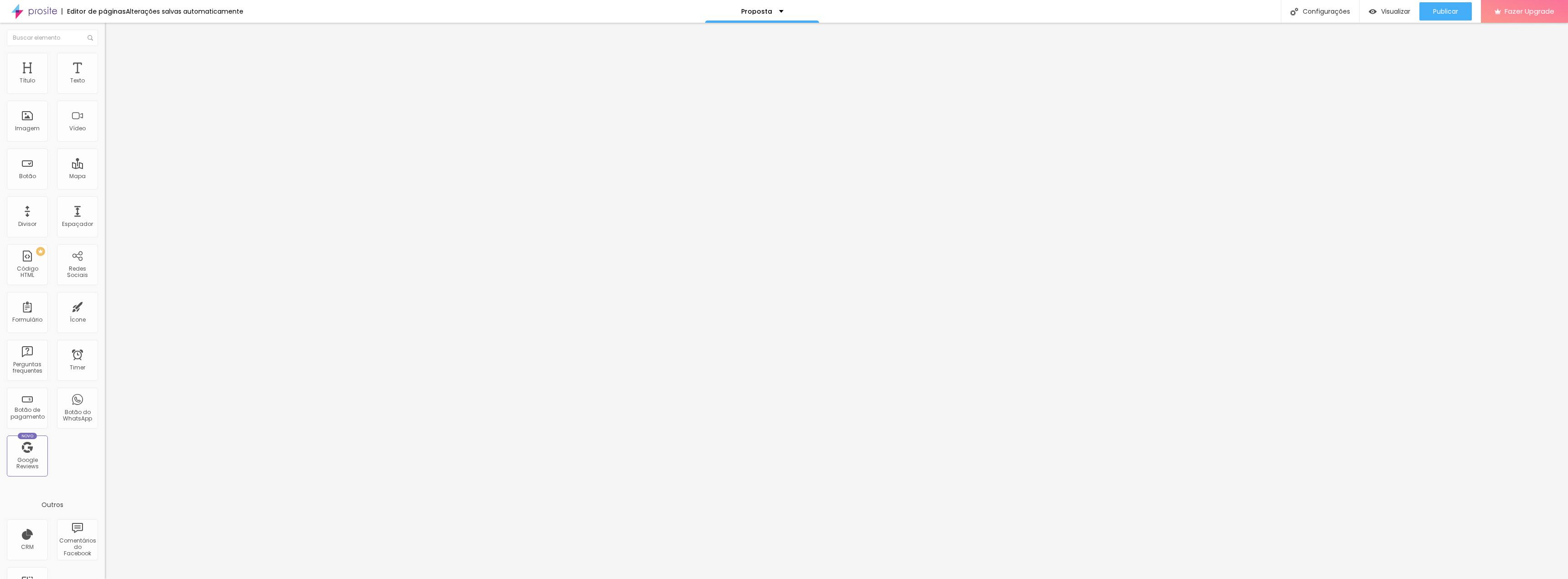
type input "16"
type input "17"
type input "19"
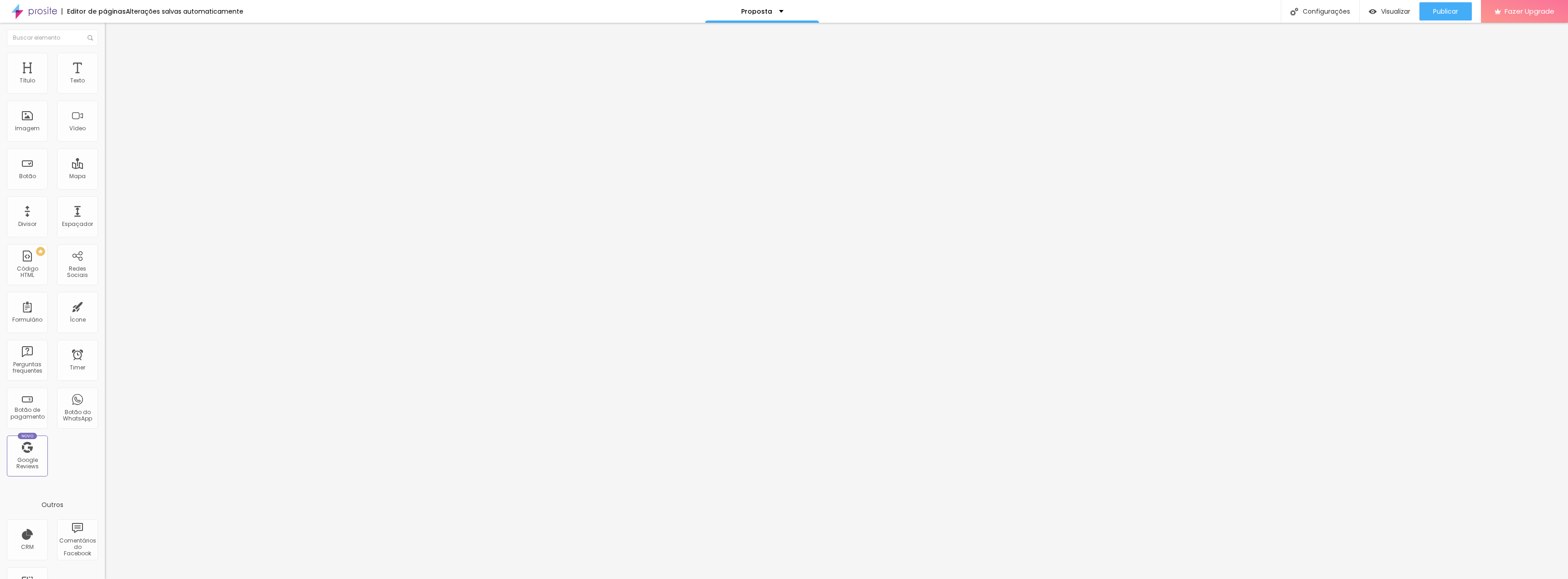
type input "19"
type input "20"
type input "21"
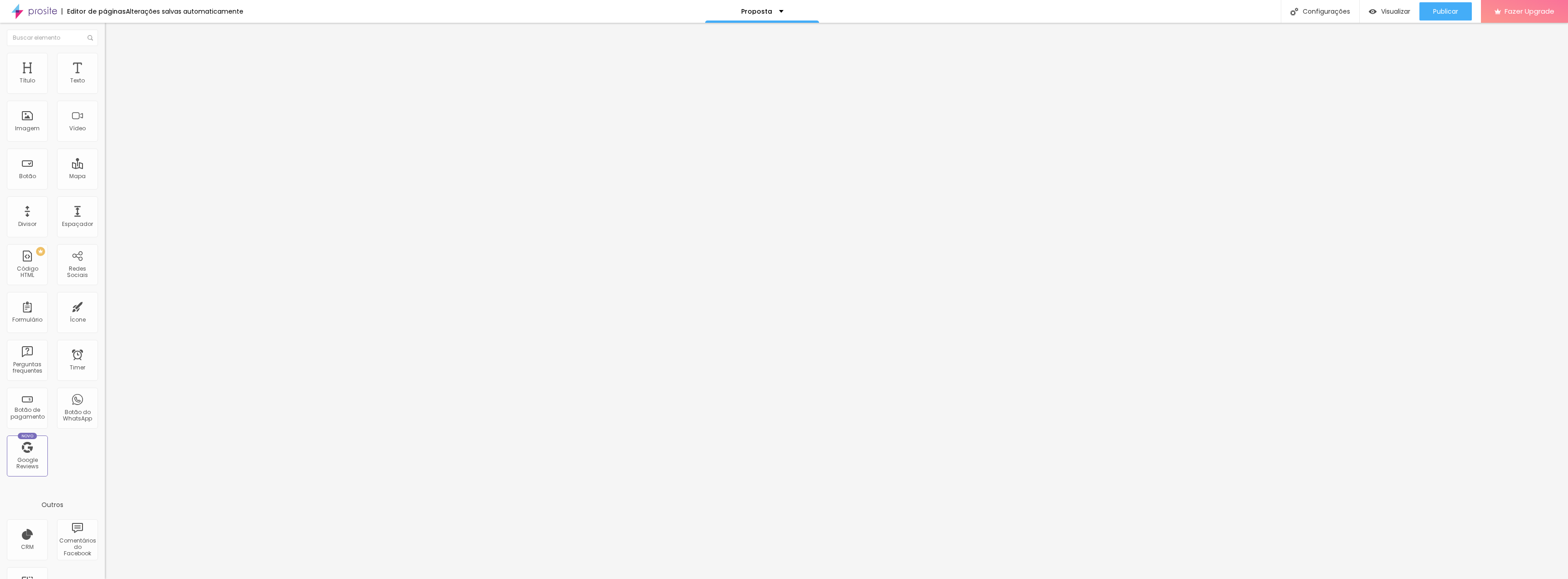
type input "22"
type input "23"
type input "25"
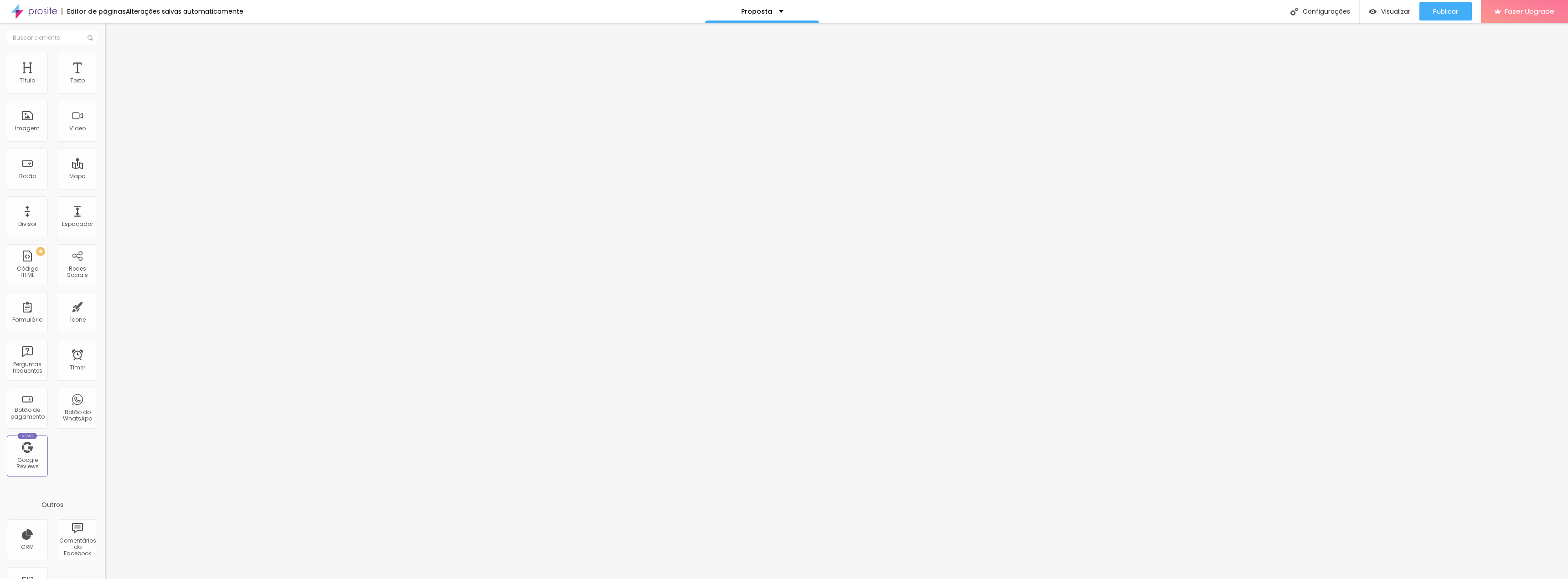
type input "25"
type input "26"
type input "27"
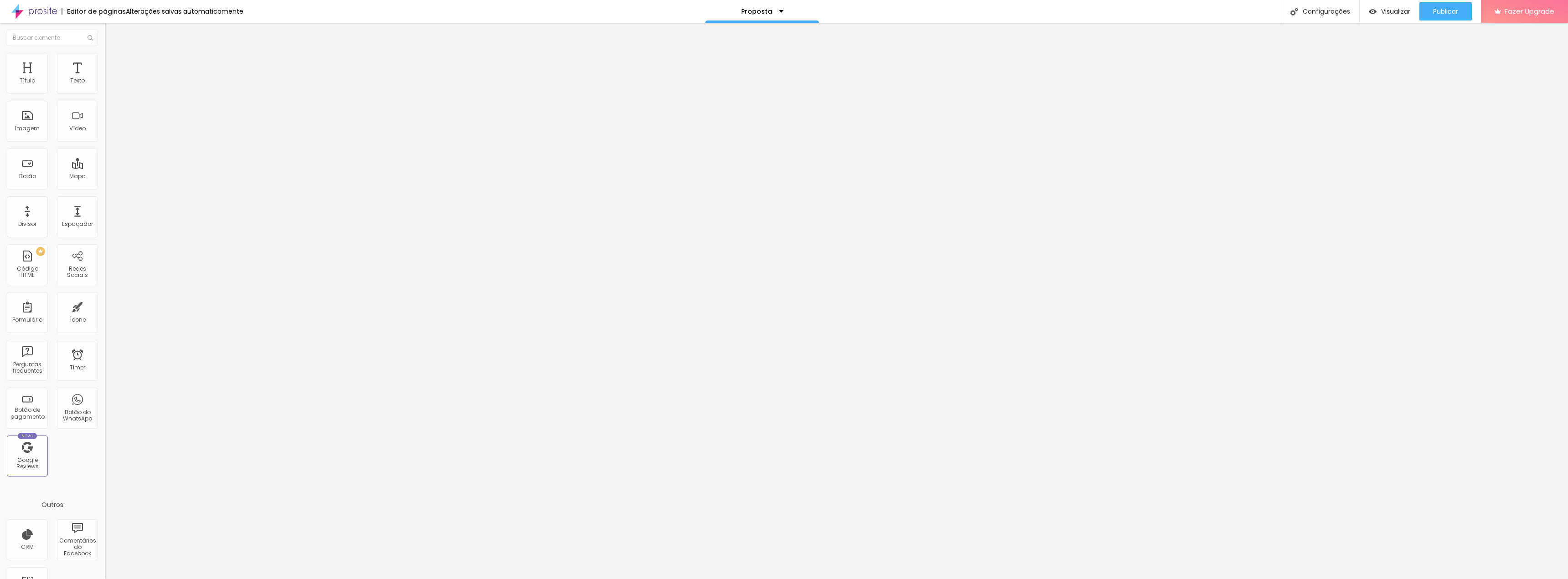
type input "28"
type input "29"
type input "30"
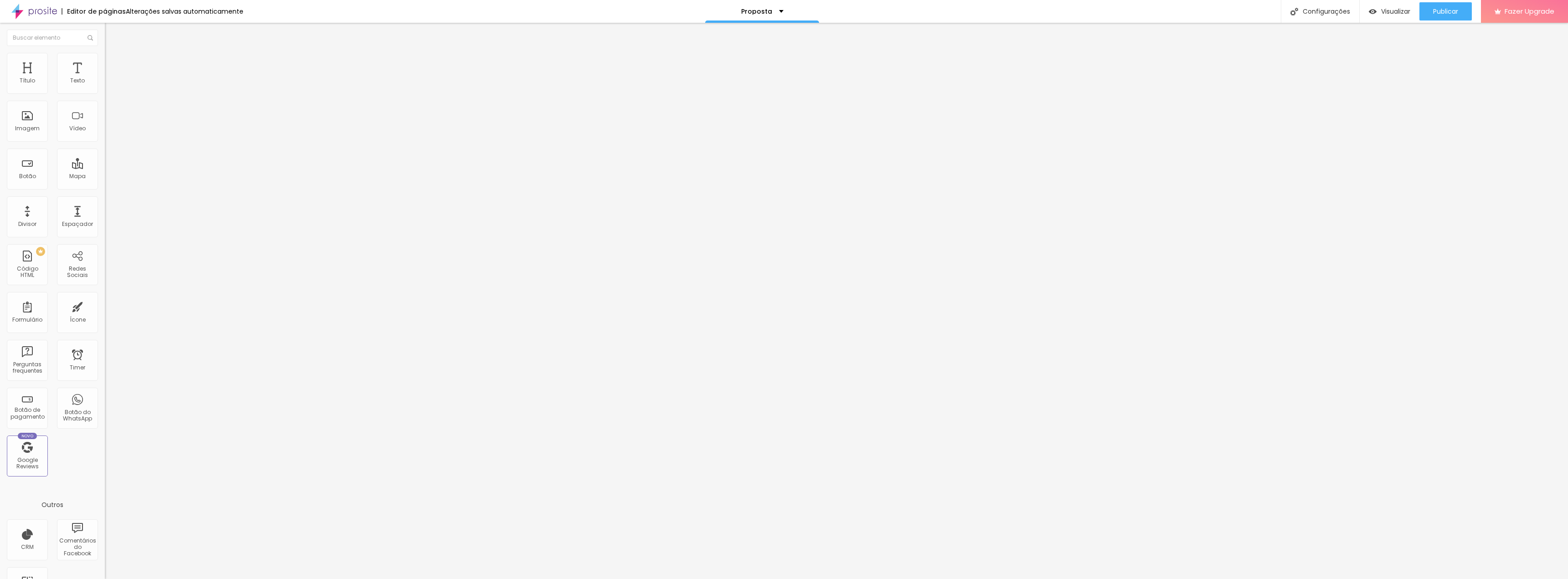
type input "30"
type input "31"
type input "32"
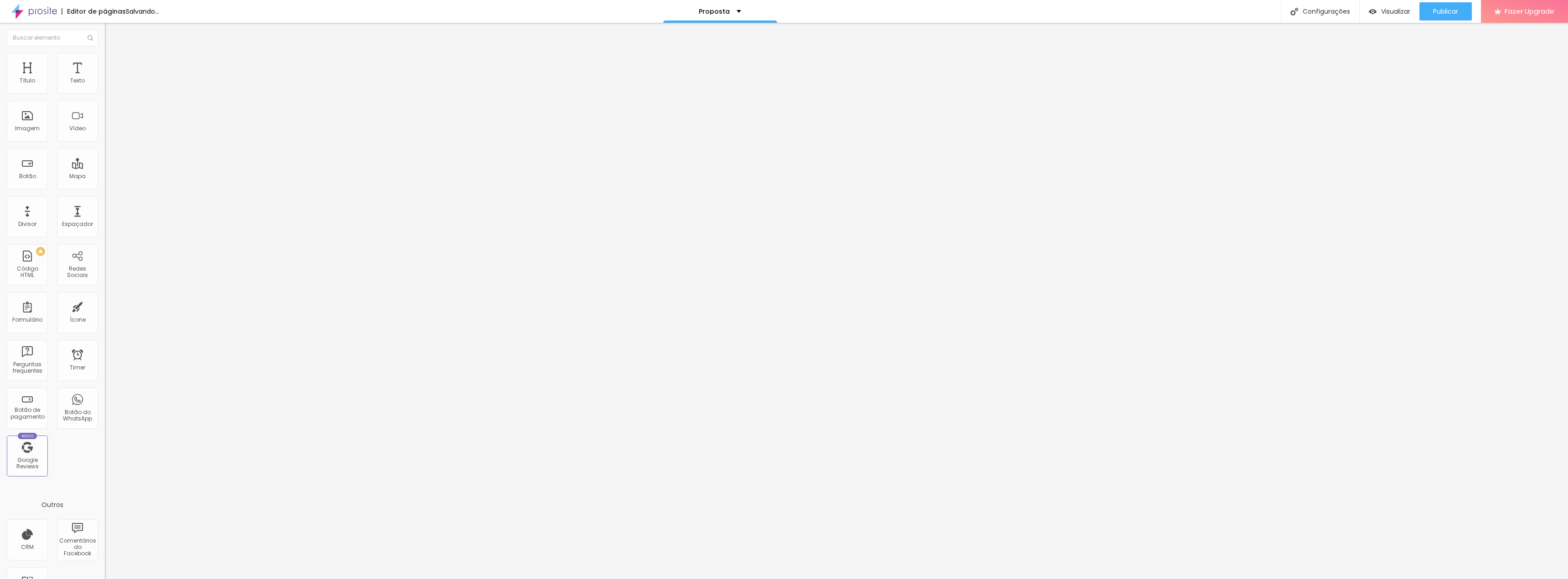
type input "30"
type input "29"
type input "26"
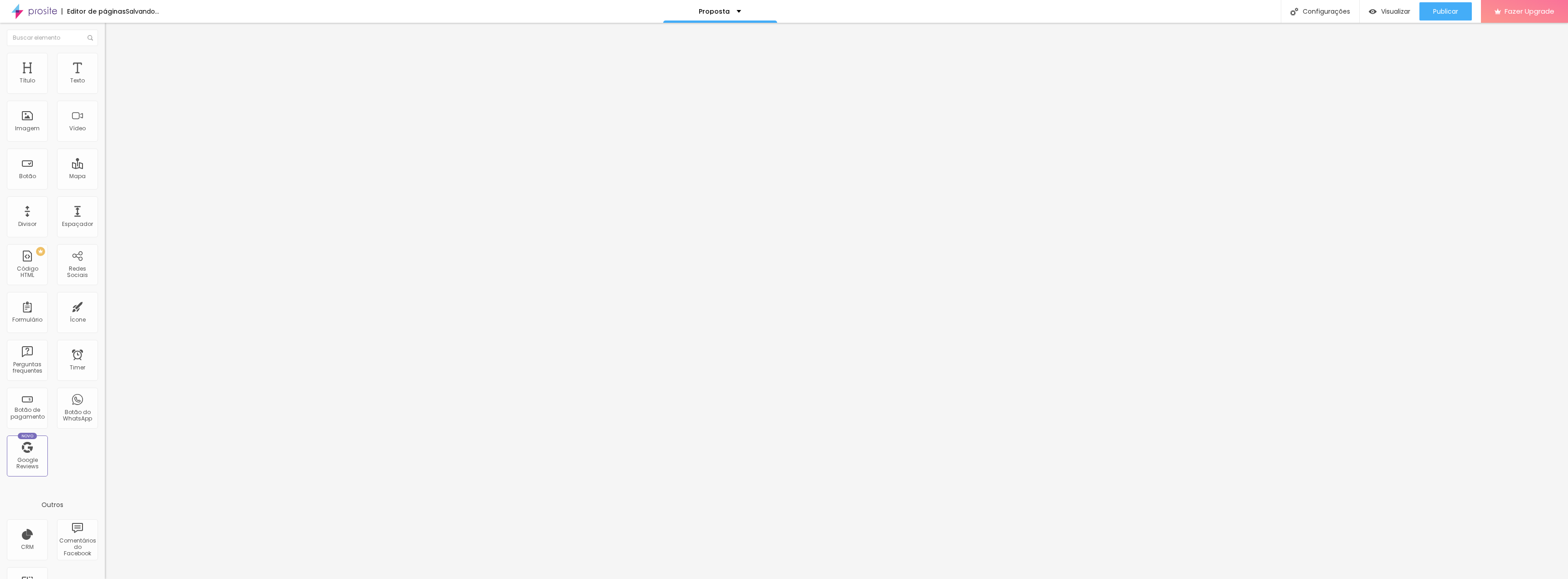
type input "26"
type input "22"
type input "16"
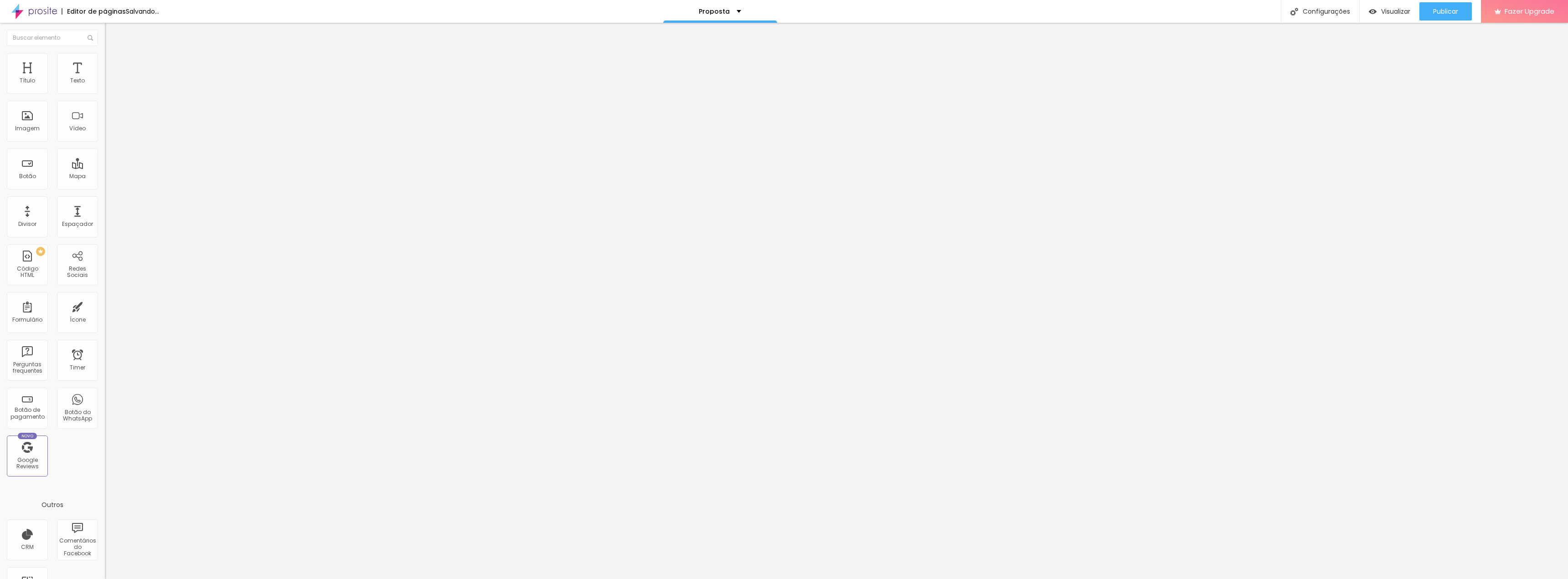
type input "7"
type input "0"
drag, startPoint x: 26, startPoint y: 88, endPoint x: 0, endPoint y: 91, distance: 26.2
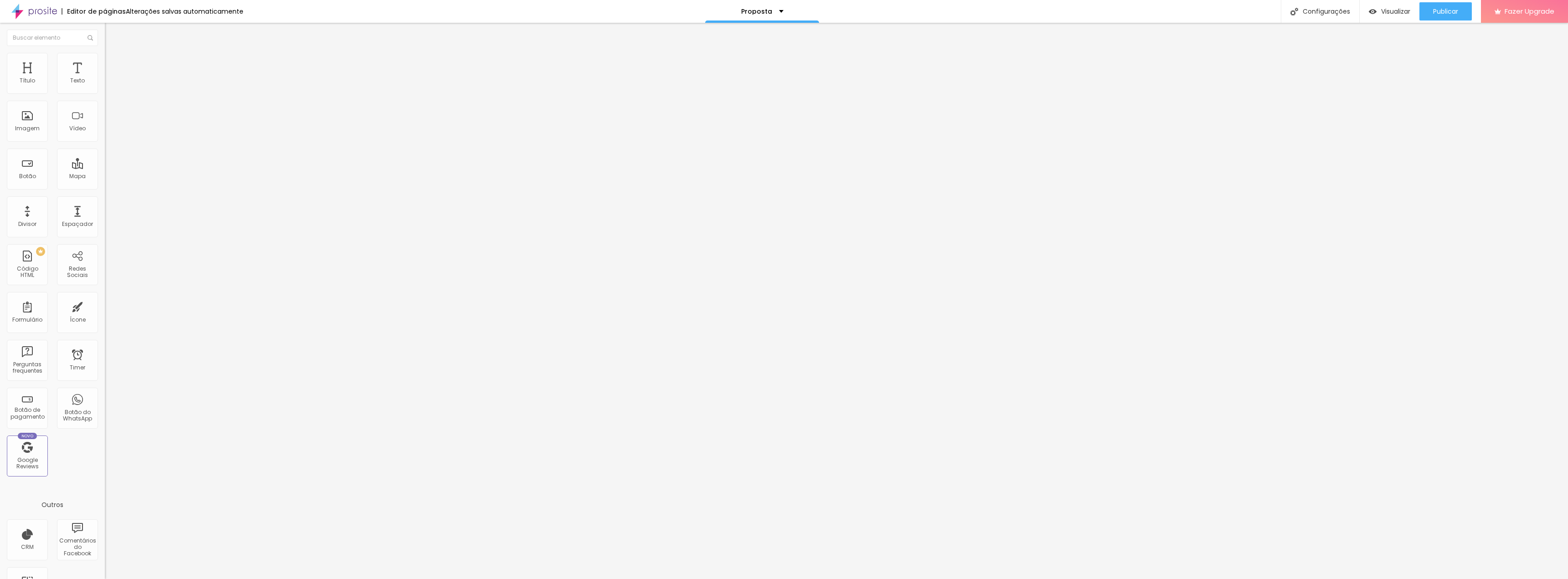
click at [105, 168] on input "range" at bounding box center [134, 172] width 59 height 7
click at [105, 58] on li "Avançado" at bounding box center [157, 57] width 105 height 9
click at [113, 54] on span "Conteúdo" at bounding box center [127, 50] width 28 height 8
click at [105, 60] on li "Estilo" at bounding box center [157, 57] width 105 height 9
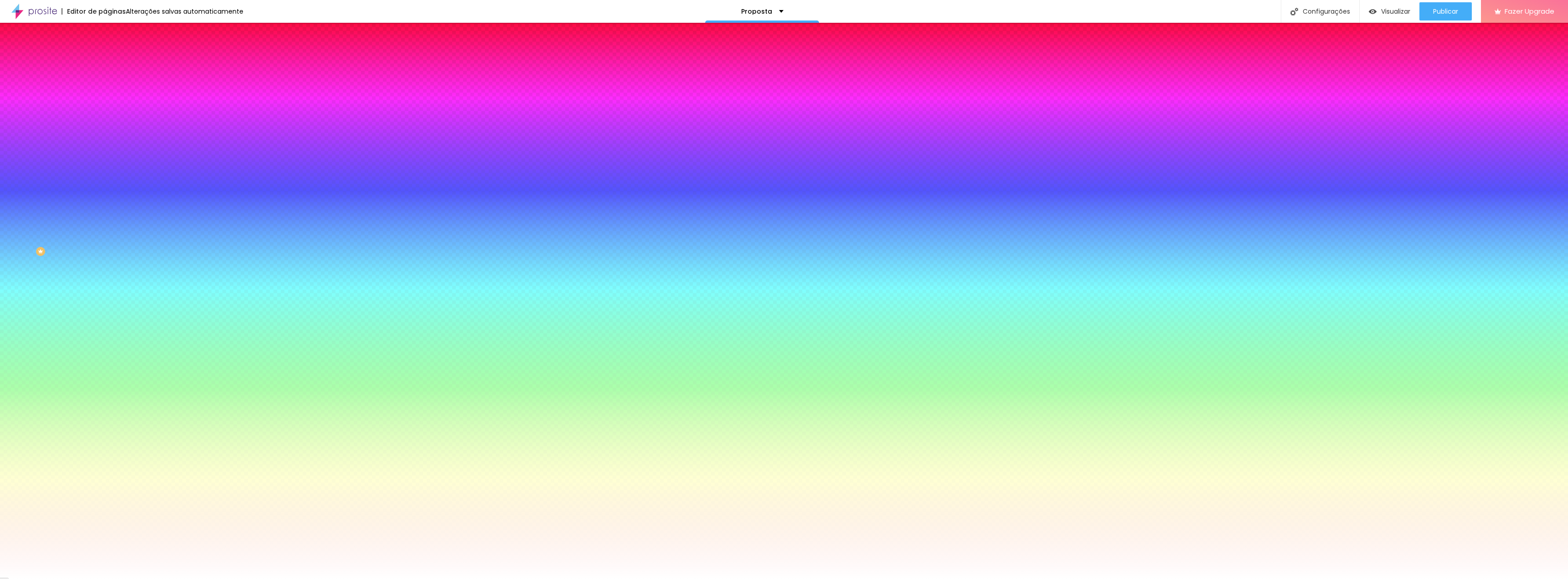
click at [105, 133] on div "#FFFFFF" at bounding box center [157, 128] width 105 height 9
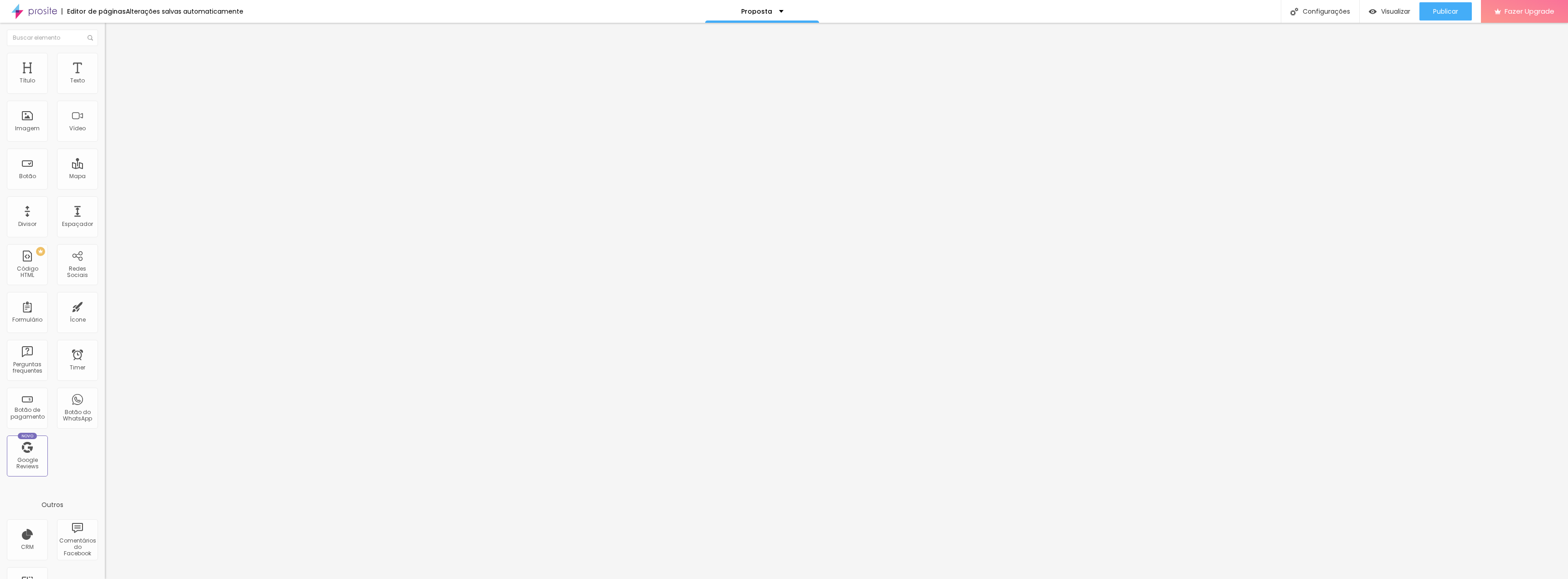
click at [105, 57] on li "Estilo" at bounding box center [157, 57] width 105 height 9
click at [1446, 8] on span "Publicar" at bounding box center [1445, 12] width 25 height 7
click at [1429, 12] on button "Publicar" at bounding box center [1446, 12] width 52 height 18
click at [32, 11] on img at bounding box center [34, 11] width 46 height 23
click at [105, 58] on li "Estilo" at bounding box center [157, 57] width 105 height 9
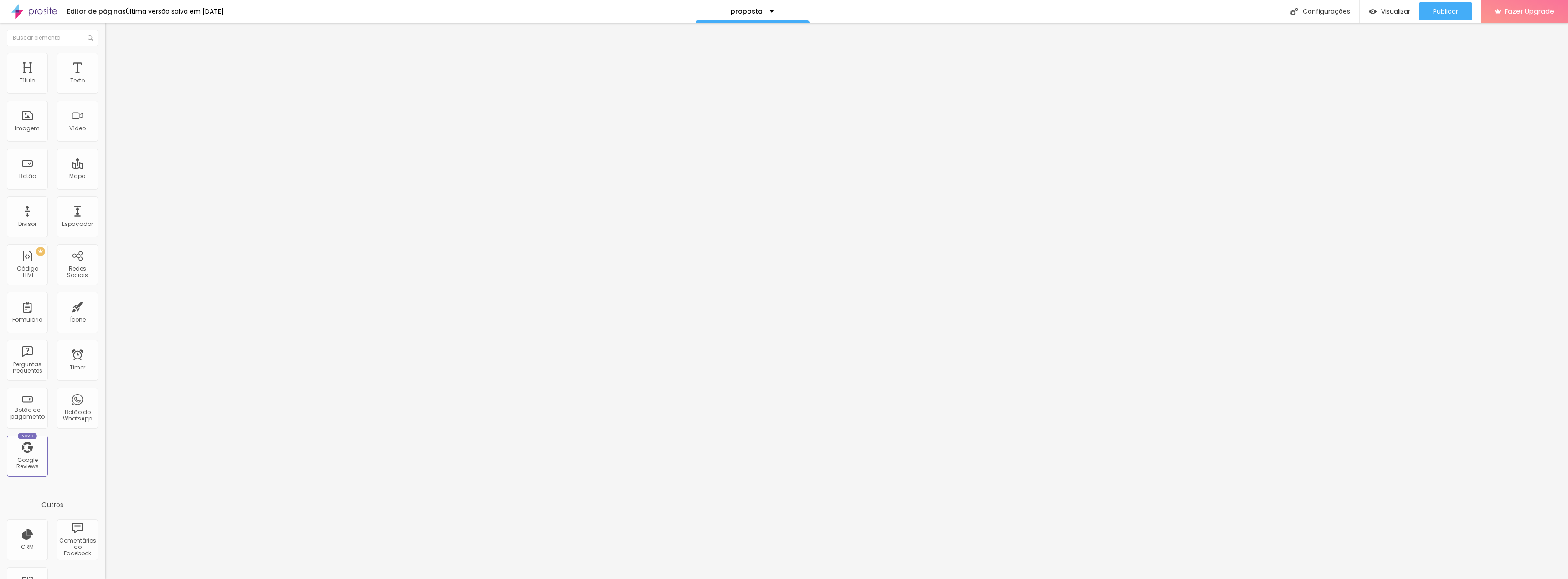
click at [105, 63] on ul "Conteúdo Estilo Avançado" at bounding box center [157, 57] width 105 height 27
click at [105, 60] on li "Estilo" at bounding box center [157, 57] width 105 height 9
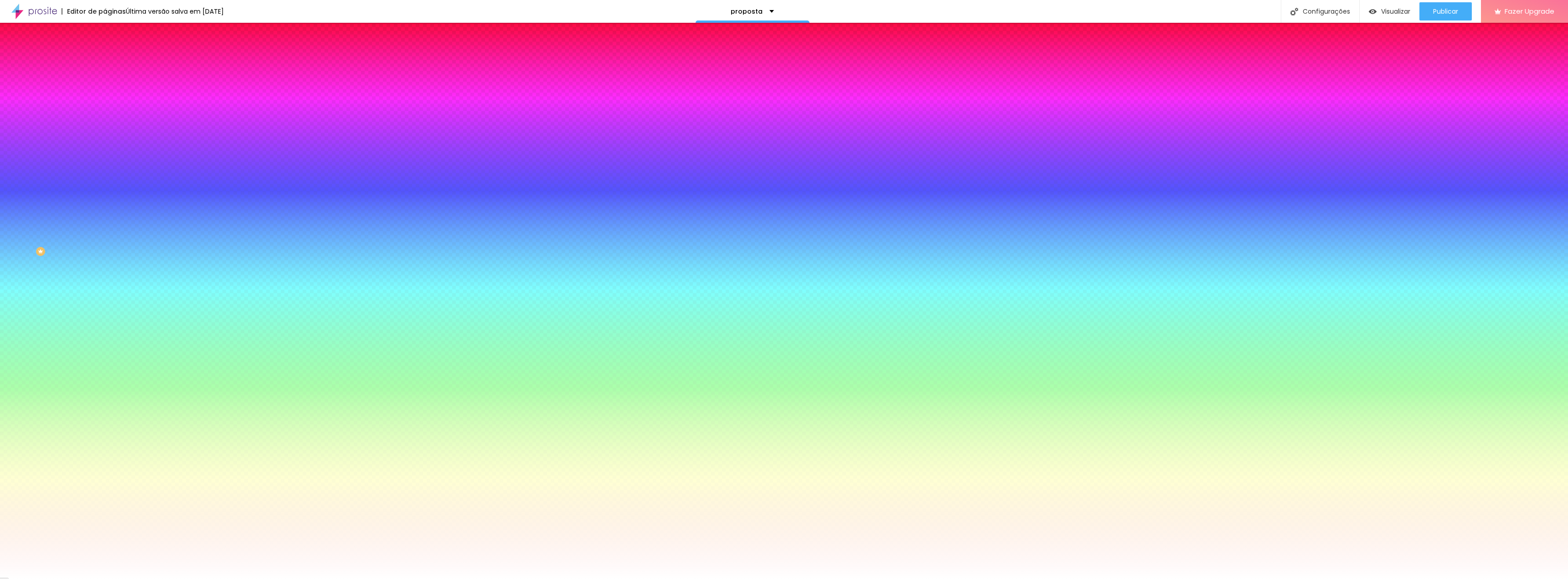
click at [113, 64] on span "Avançado" at bounding box center [128, 68] width 30 height 8
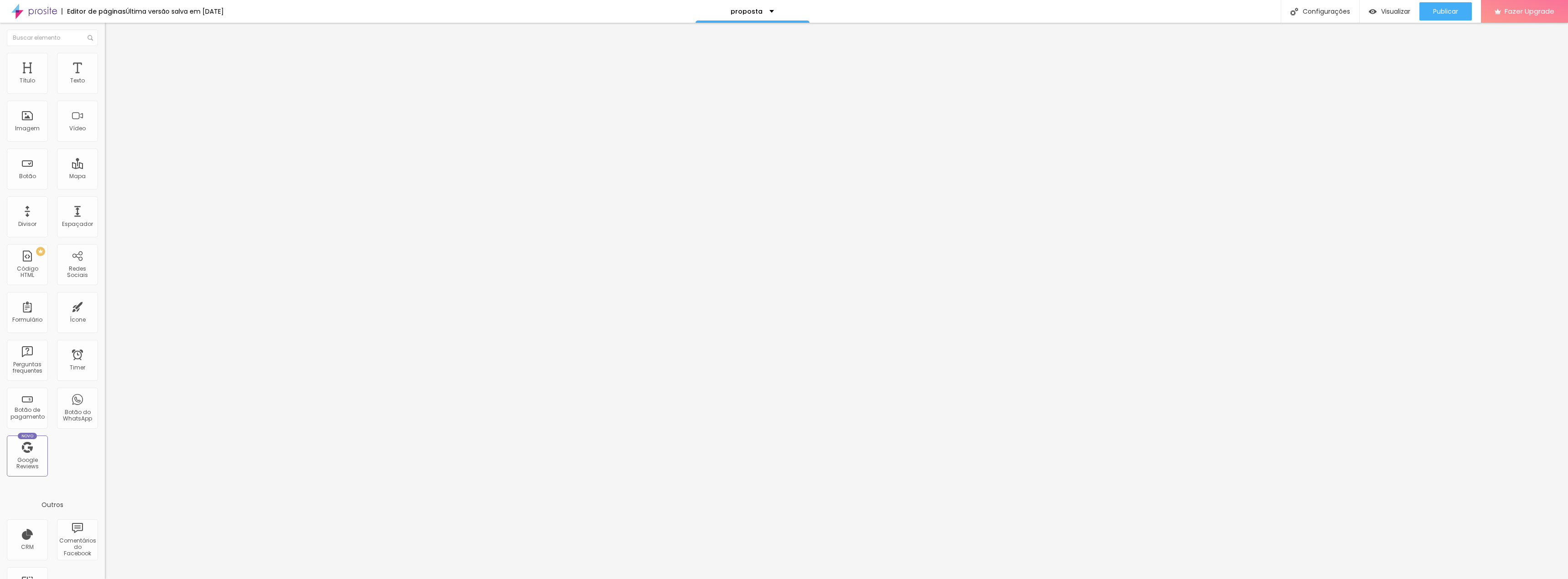
click at [105, 58] on img at bounding box center [108, 57] width 8 height 8
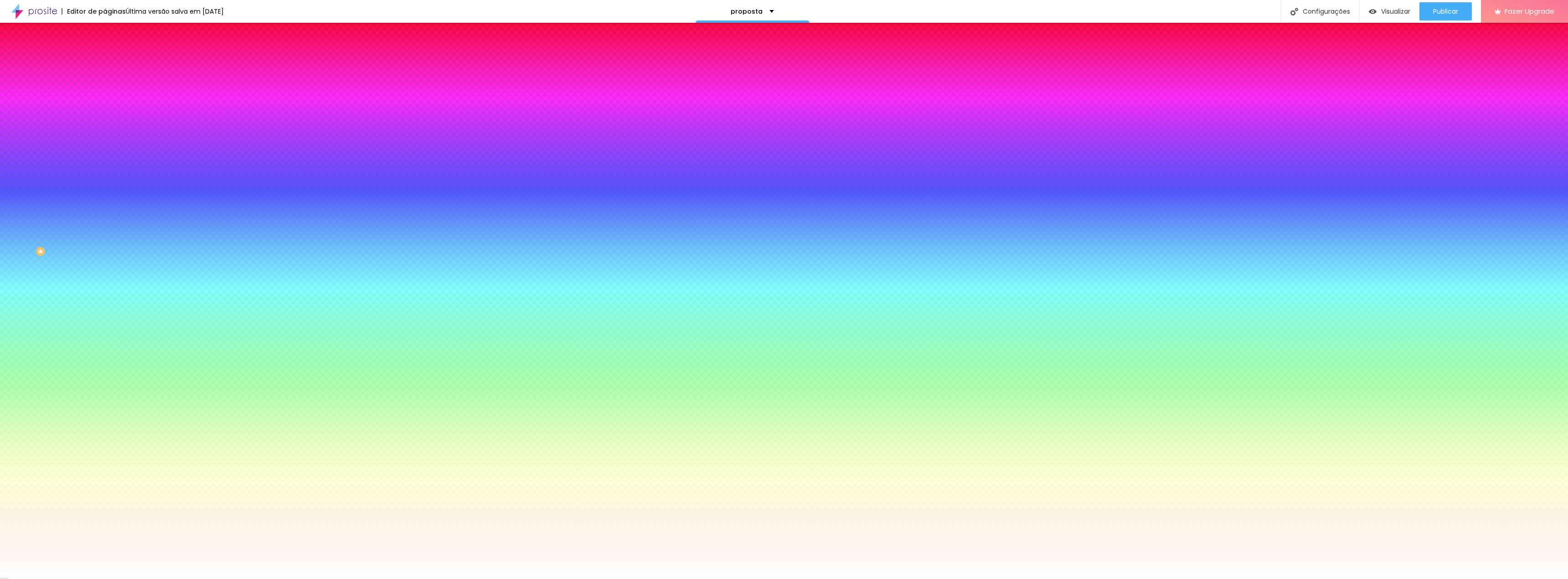
click at [105, 62] on li "Avançado" at bounding box center [157, 66] width 105 height 9
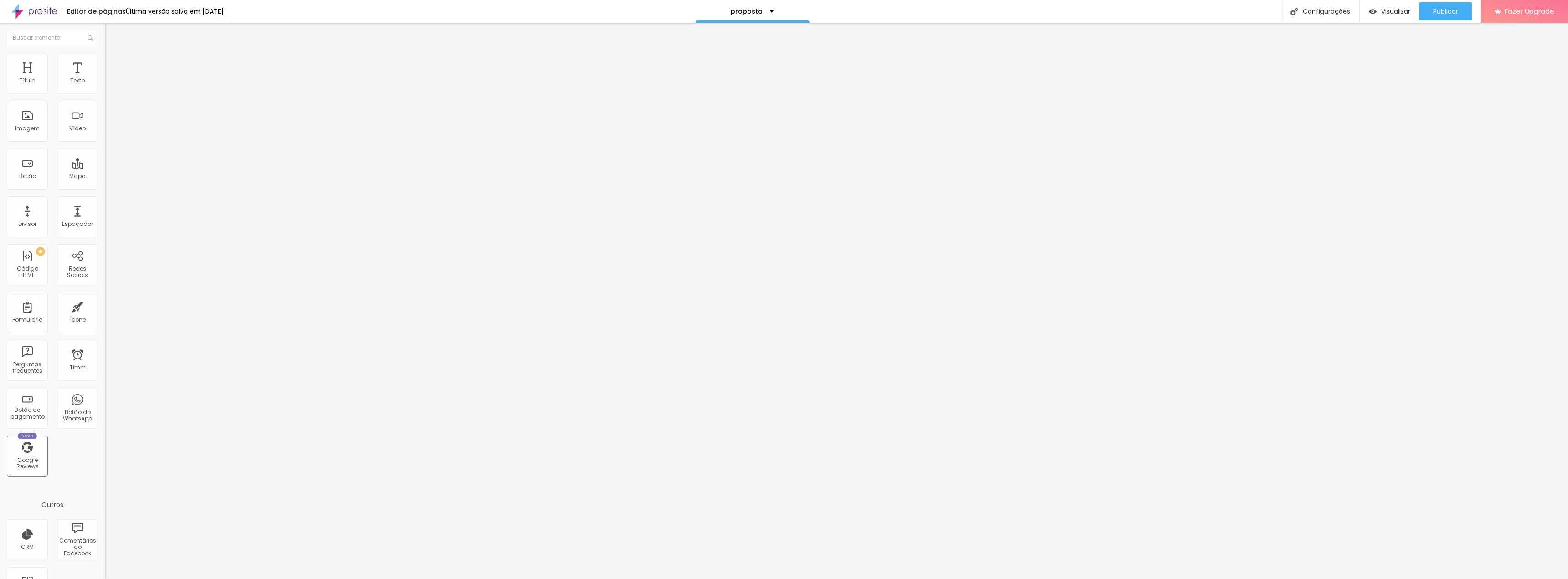
type input "25"
type input "30"
type input "35"
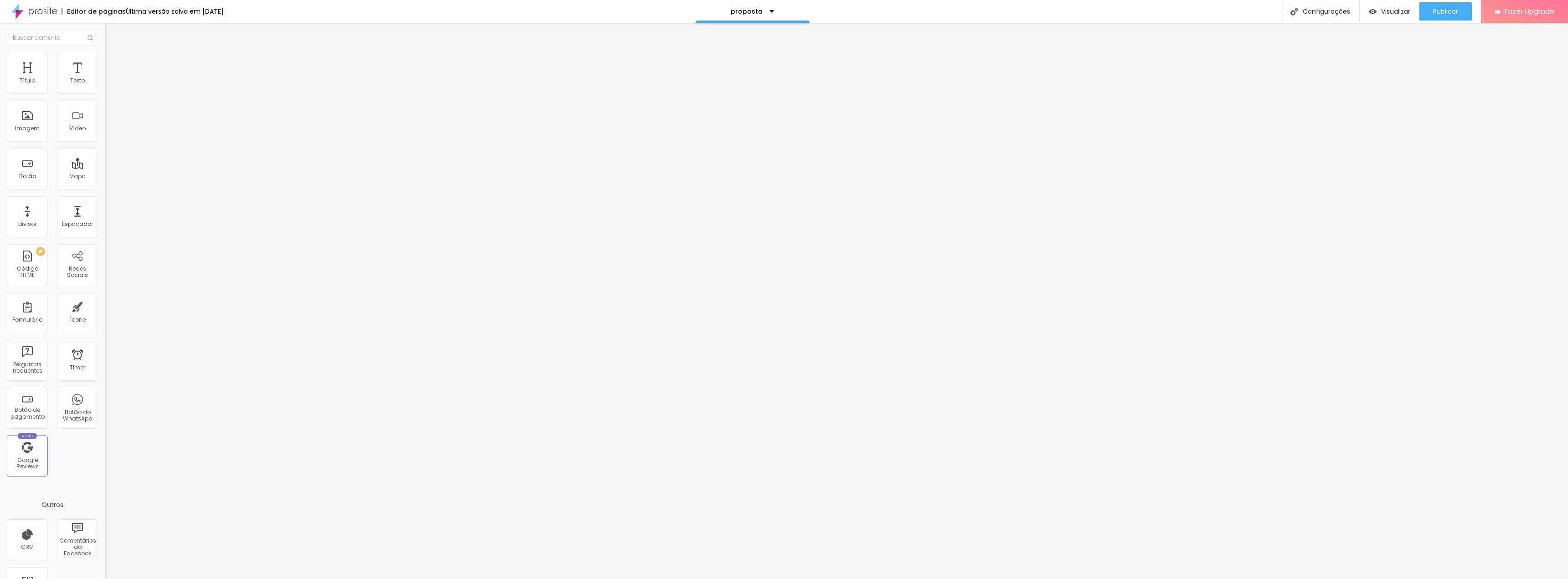
type input "35"
type input "40"
type input "45"
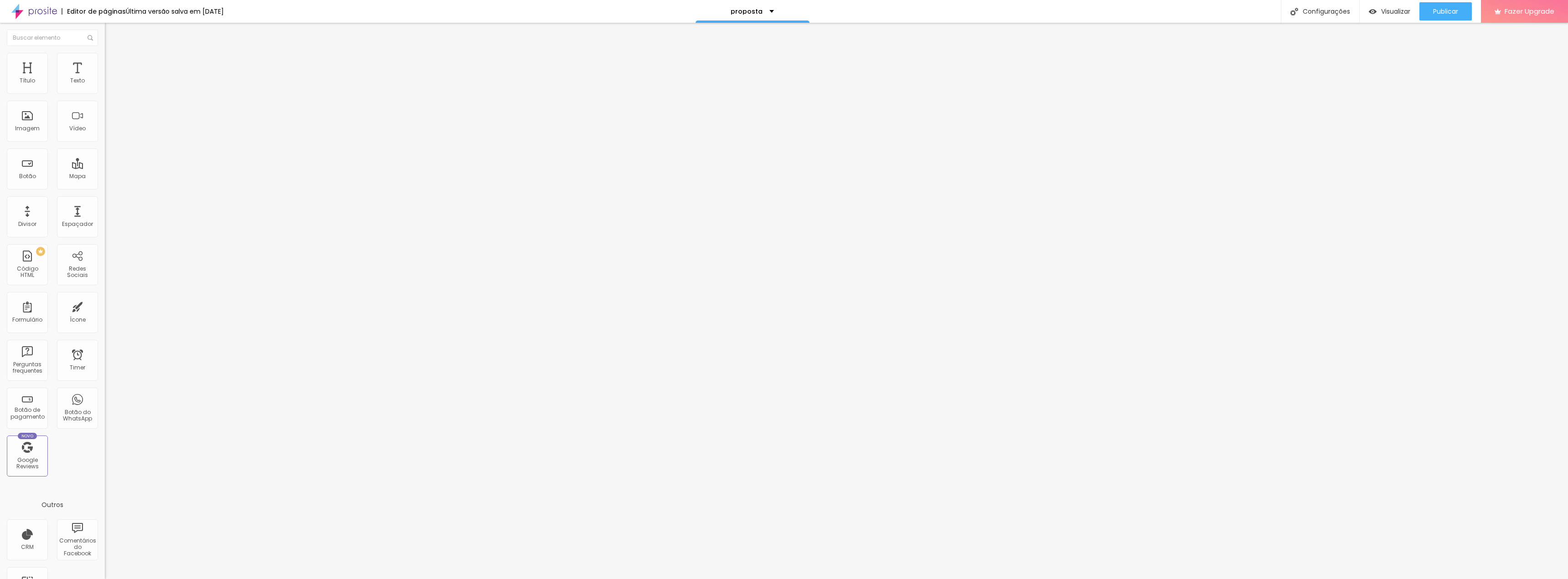
type input "50"
type input "45"
type input "40"
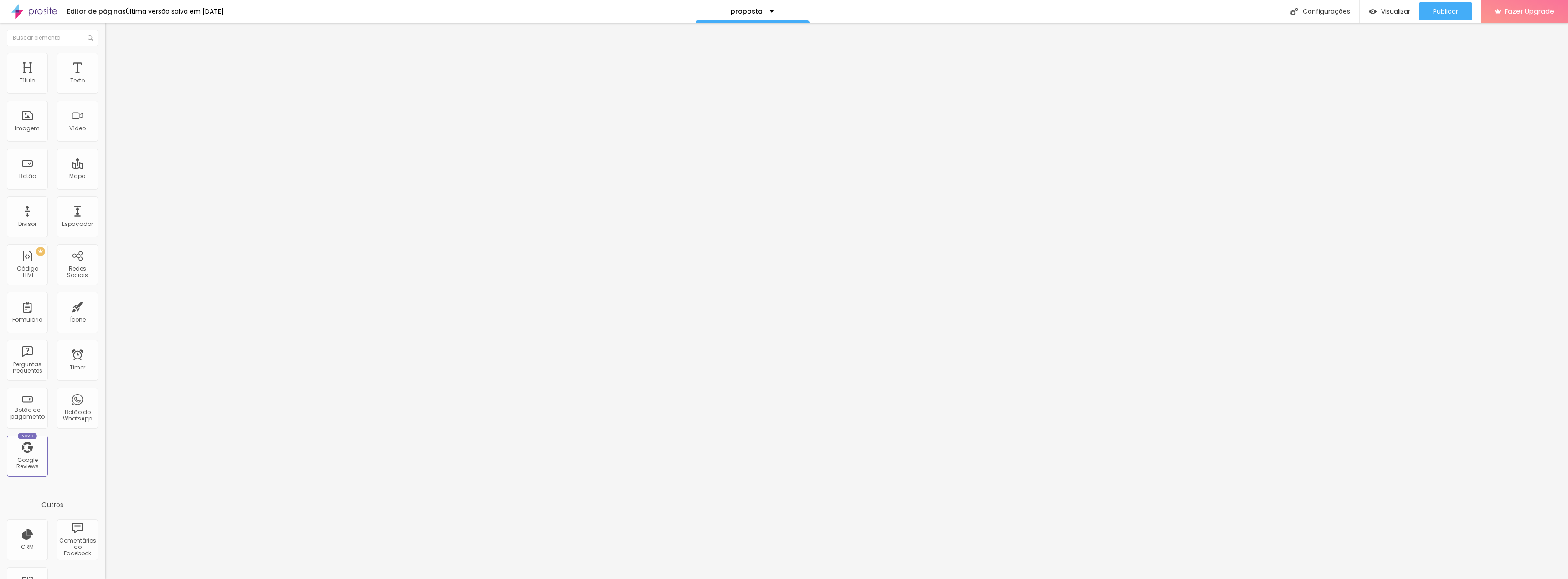
type input "40"
type input "35"
type input "30"
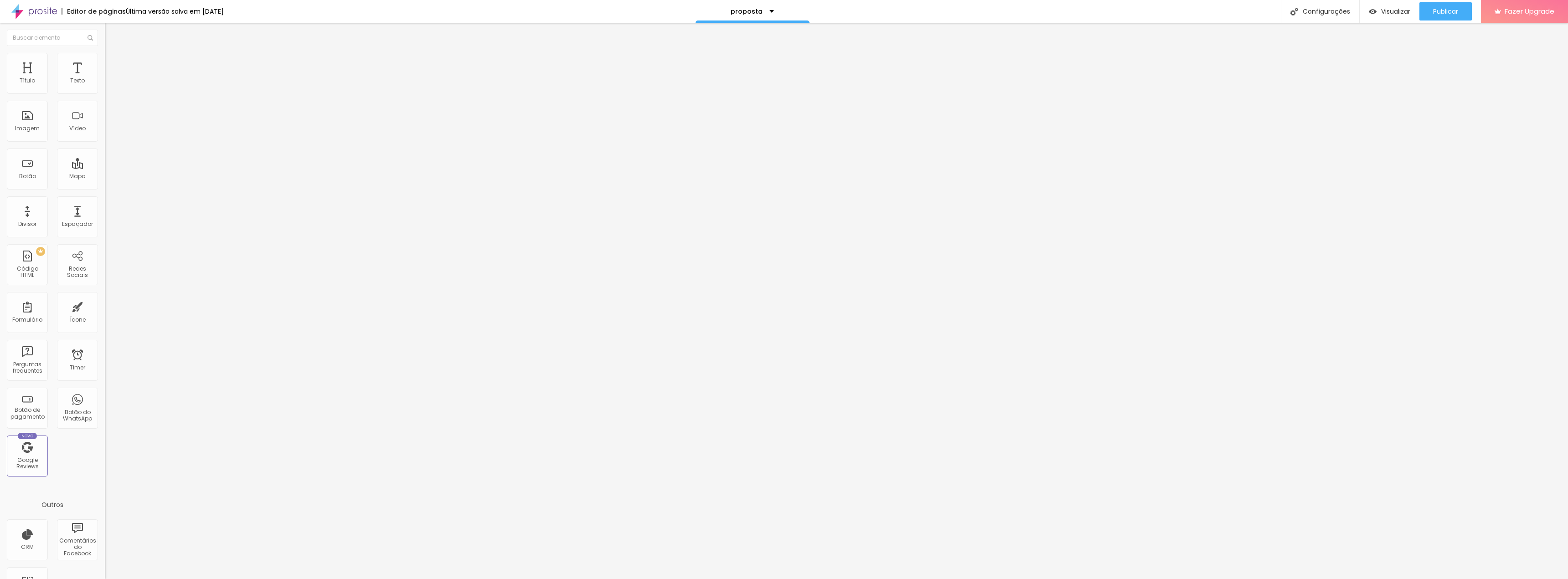
type input "25"
type input "20"
type input "15"
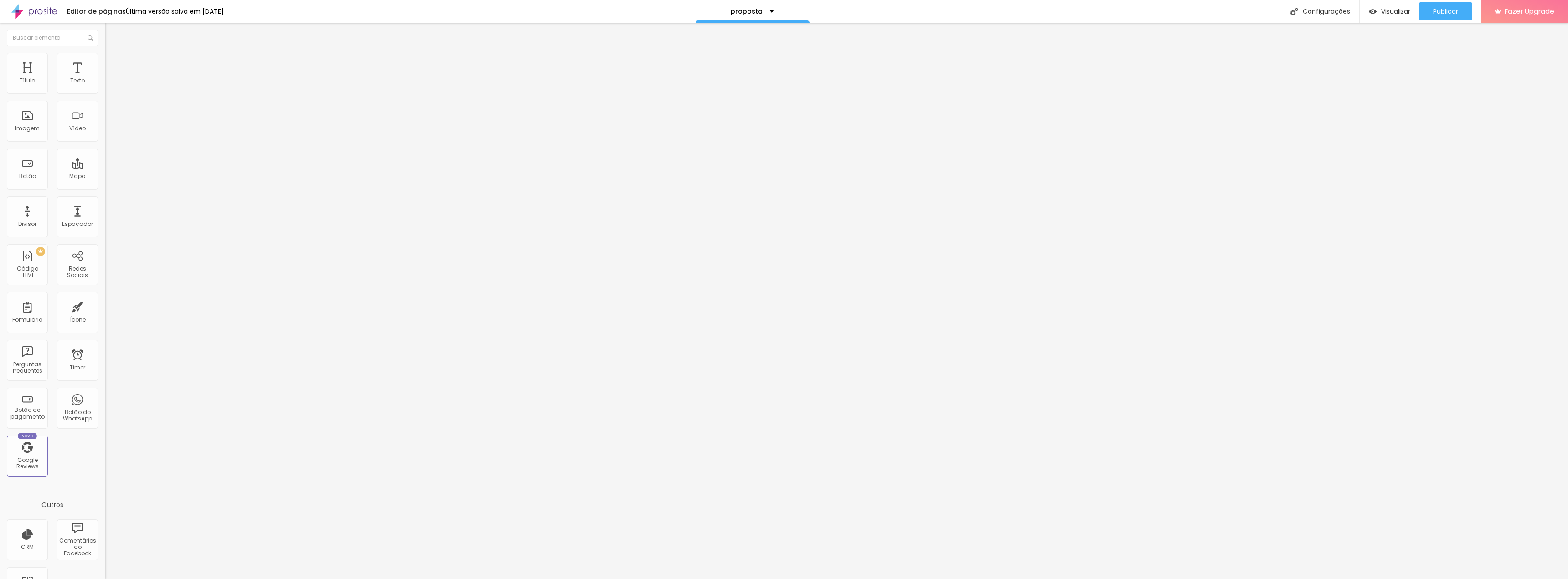
type input "15"
type input "10"
type input "5"
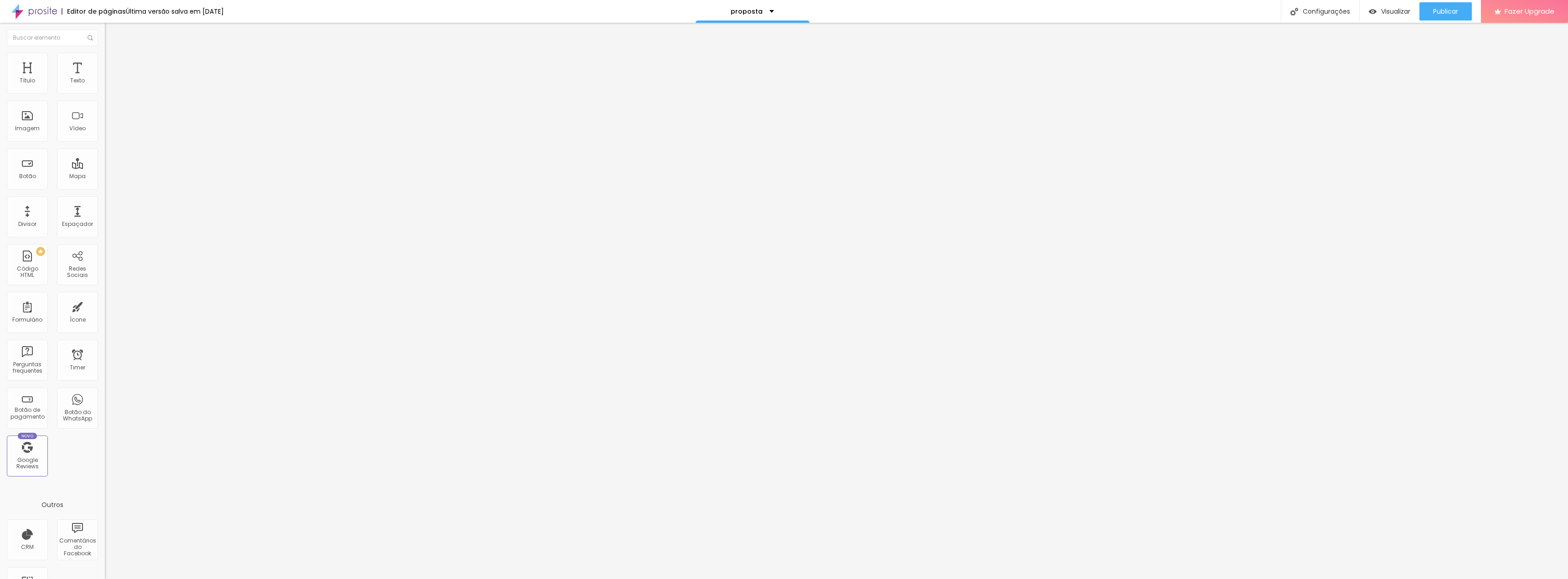
type input "0"
drag, startPoint x: 40, startPoint y: 89, endPoint x: 0, endPoint y: 94, distance: 40.3
type input "0"
click at [105, 177] on input "range" at bounding box center [134, 181] width 59 height 7
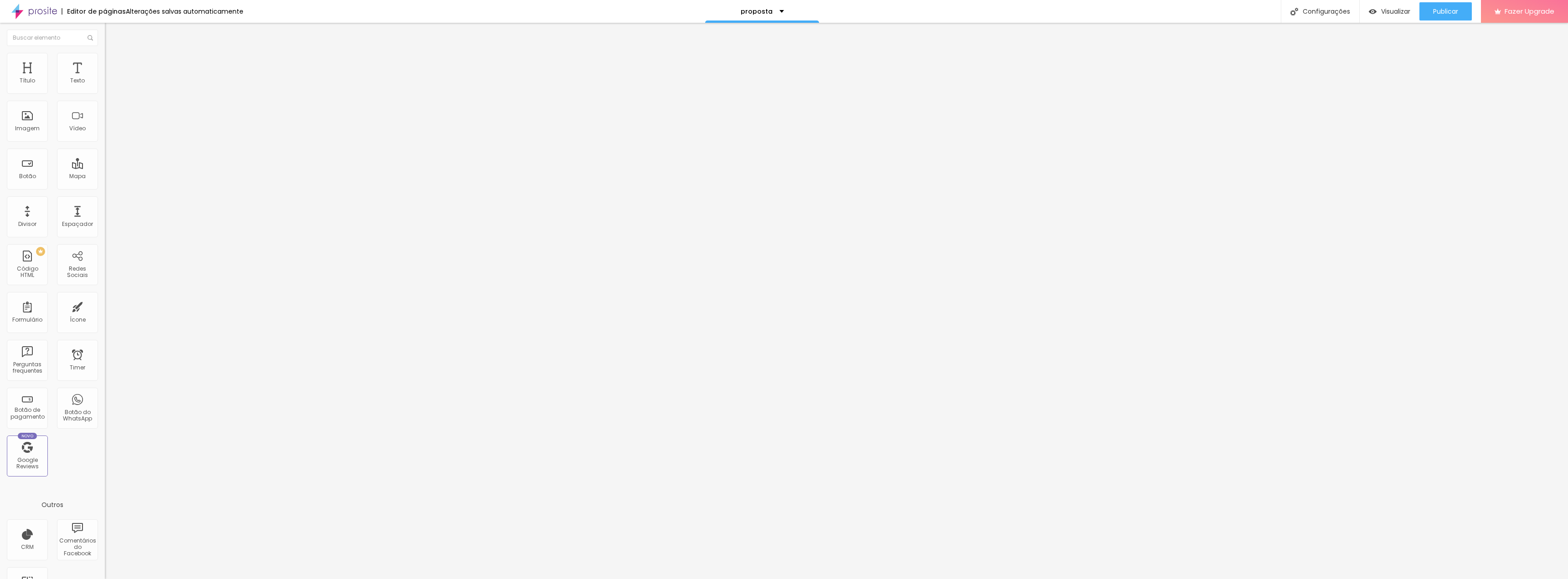
click at [105, 54] on img at bounding box center [108, 57] width 8 height 8
click at [105, 53] on li "Conteúdo" at bounding box center [157, 48] width 105 height 9
